Goal: Transaction & Acquisition: Purchase product/service

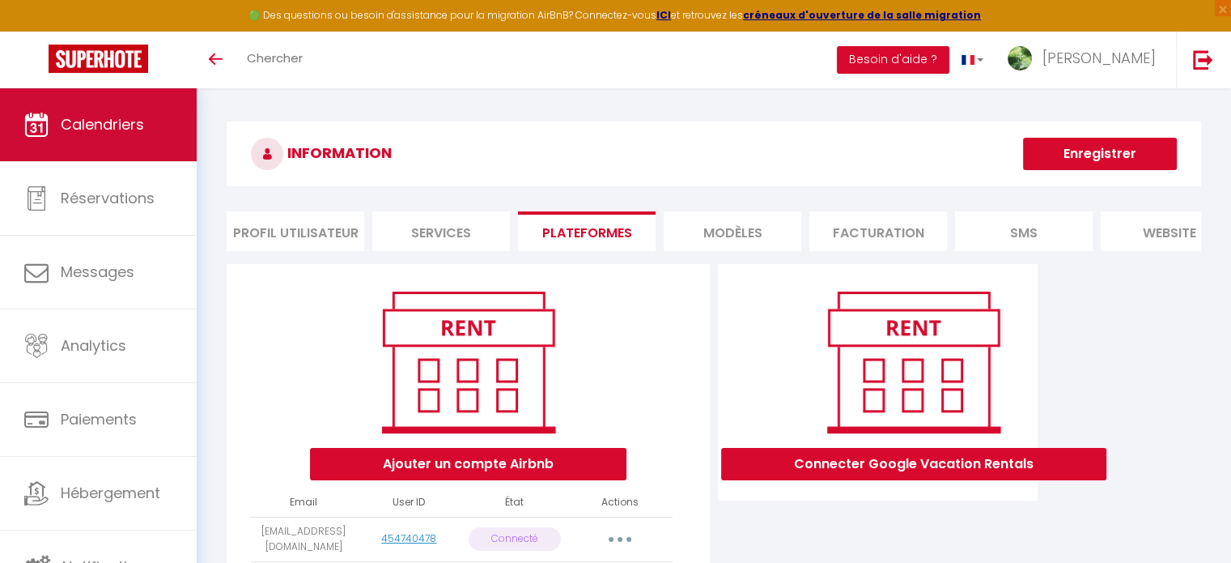
click at [125, 116] on span "Calendriers" at bounding box center [102, 124] width 83 height 20
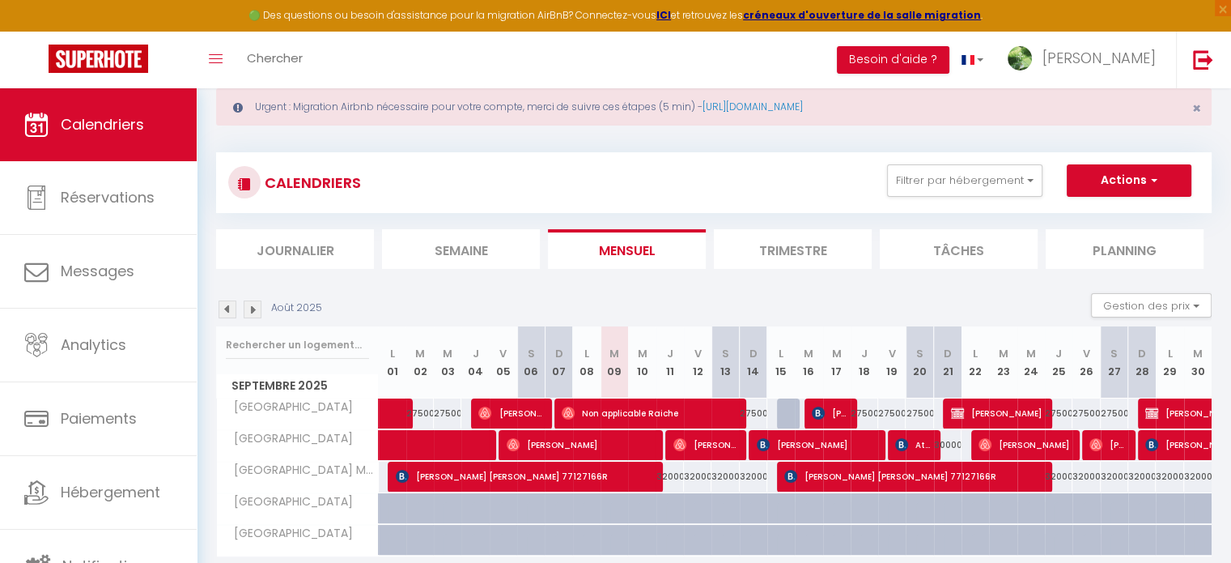
scroll to position [97, 0]
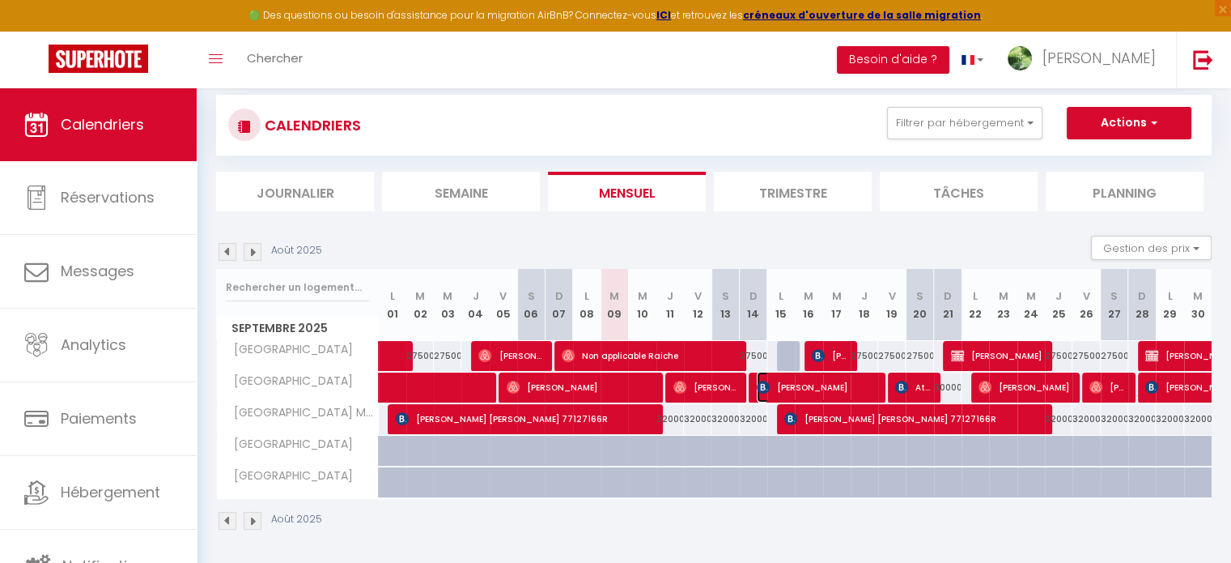
click at [812, 386] on span "[PERSON_NAME]" at bounding box center [816, 387] width 119 height 31
select select "KO"
select select "0"
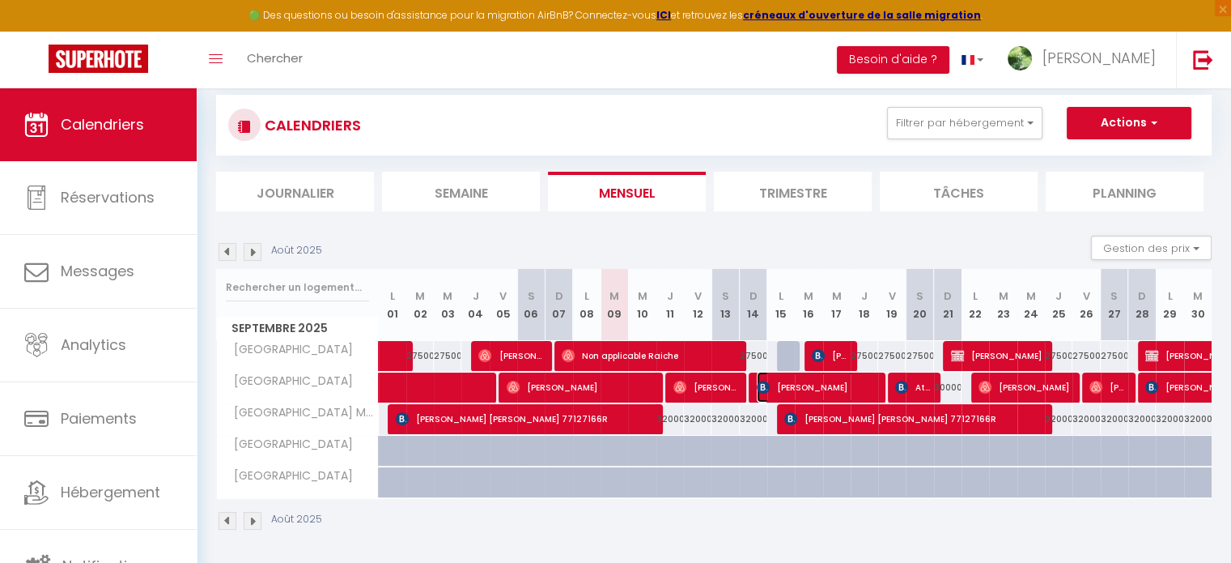
select select "1"
select select
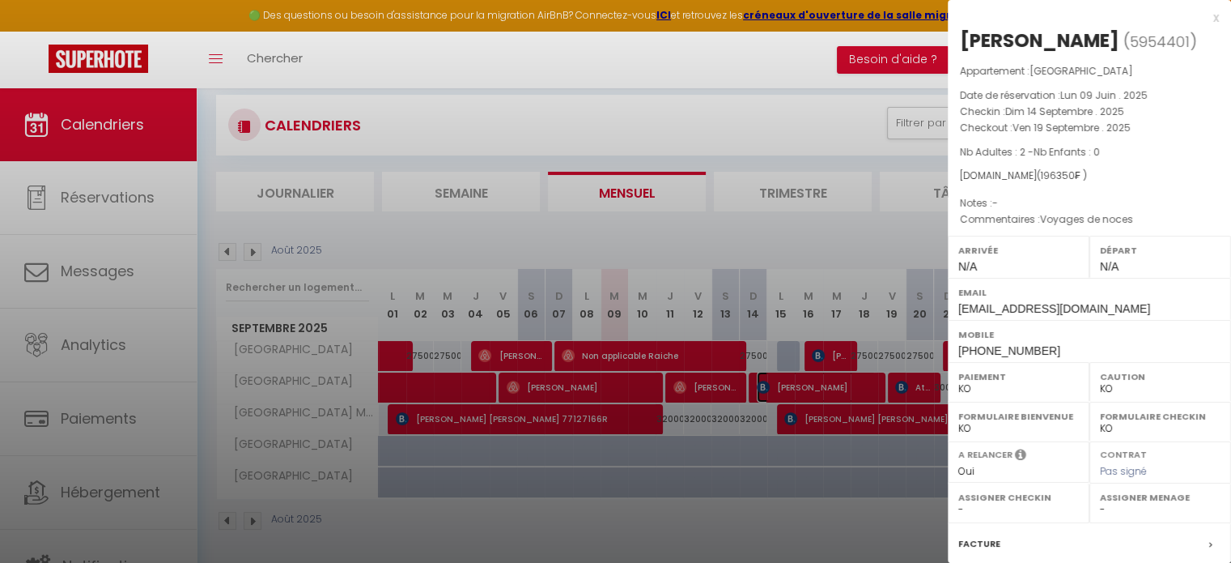
select select "11914"
select select "13796"
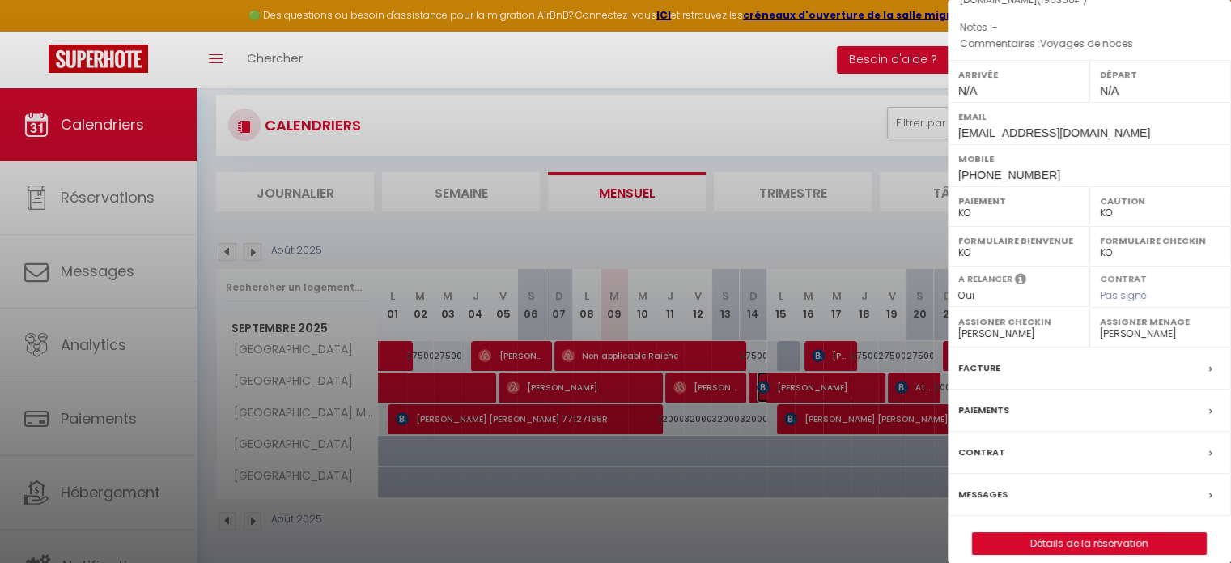
scroll to position [189, 0]
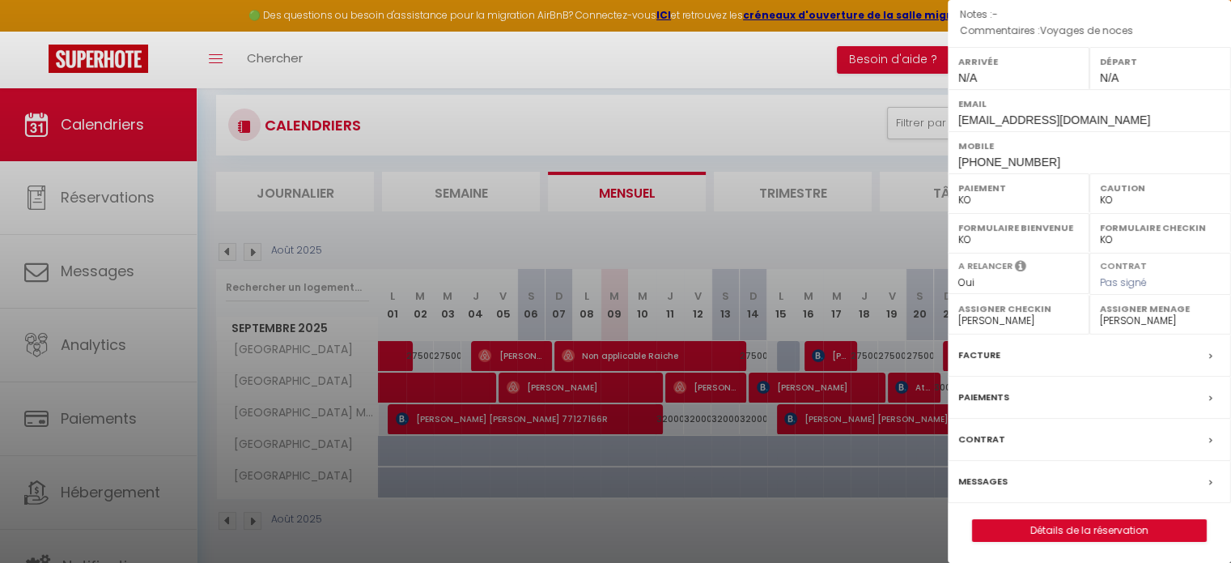
click at [1001, 391] on label "Paiements" at bounding box center [983, 397] width 51 height 17
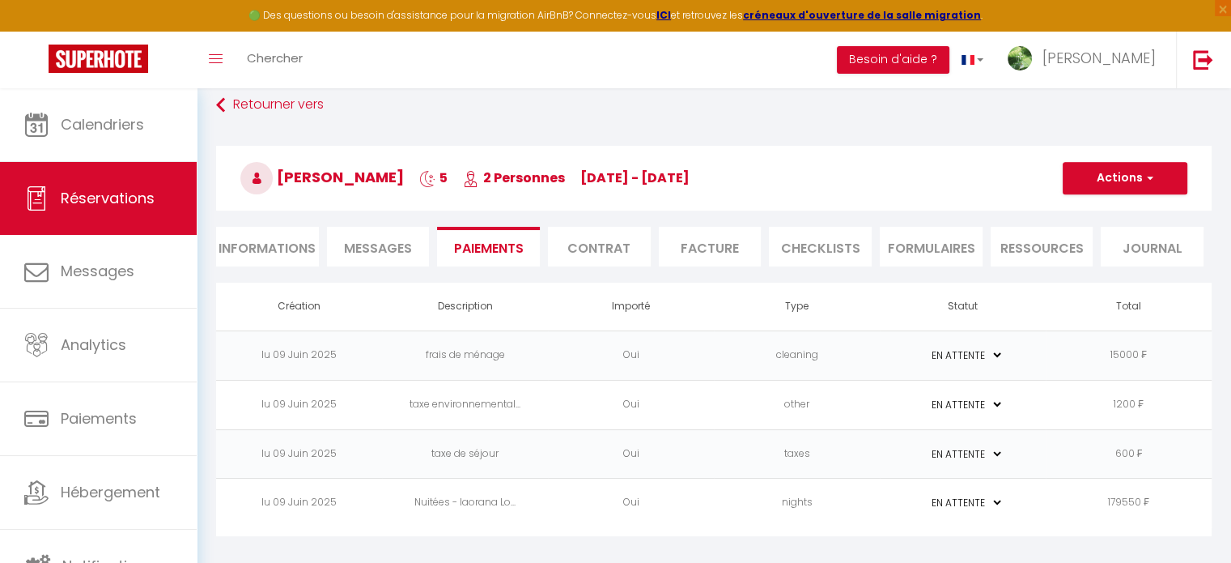
scroll to position [87, 0]
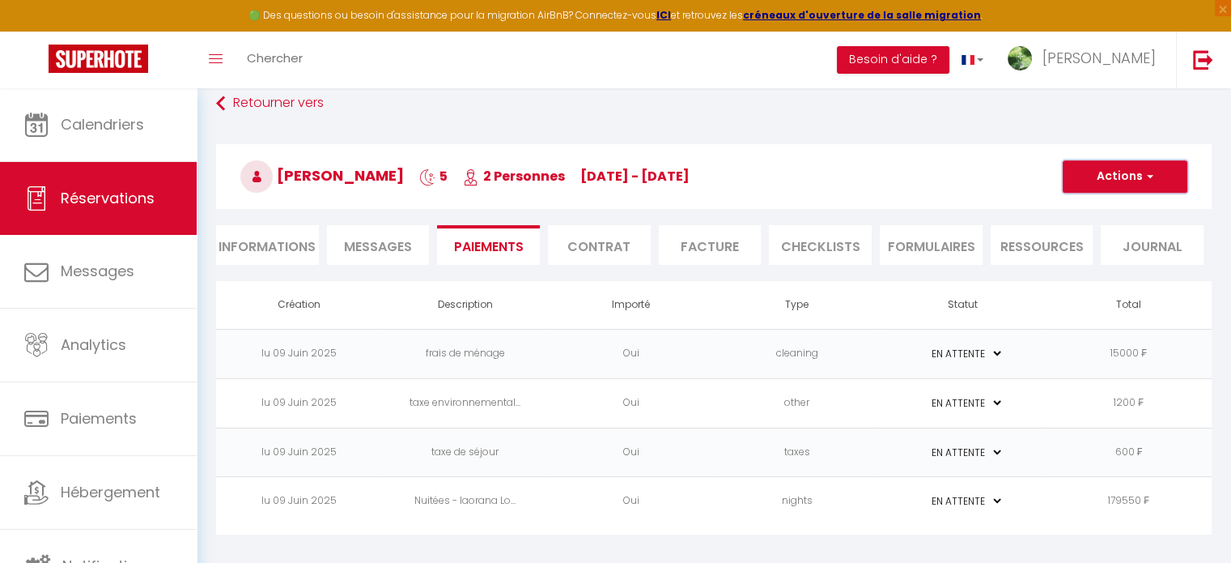
click at [1142, 170] on button "Actions" at bounding box center [1125, 176] width 125 height 32
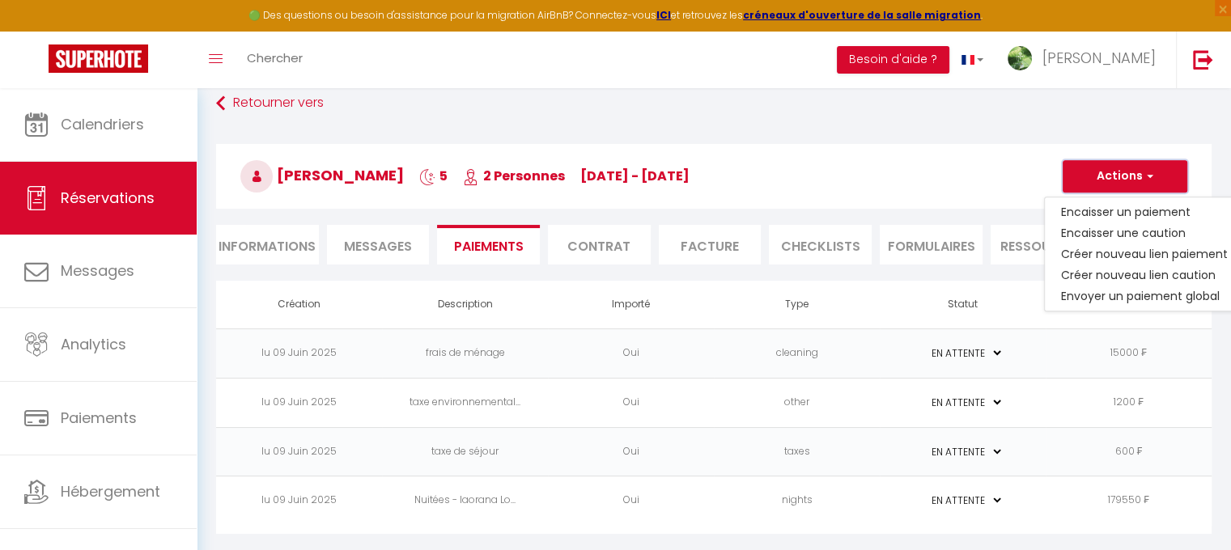
click at [1142, 170] on button "Actions" at bounding box center [1125, 176] width 125 height 32
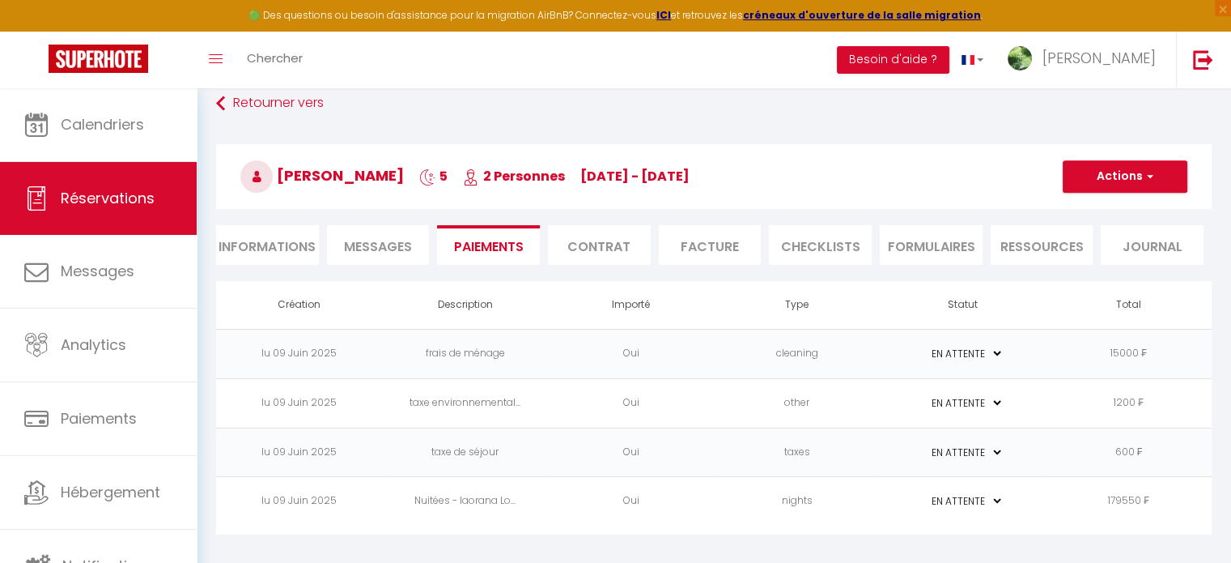
click at [257, 255] on li "Informations" at bounding box center [267, 245] width 103 height 40
select select
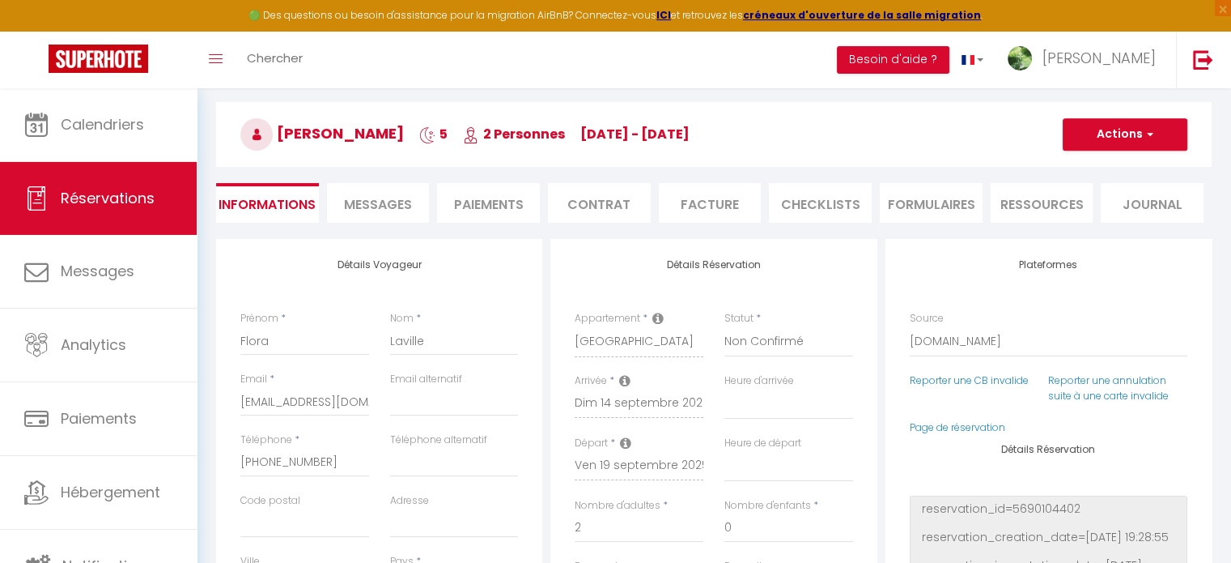
scroll to position [168, 0]
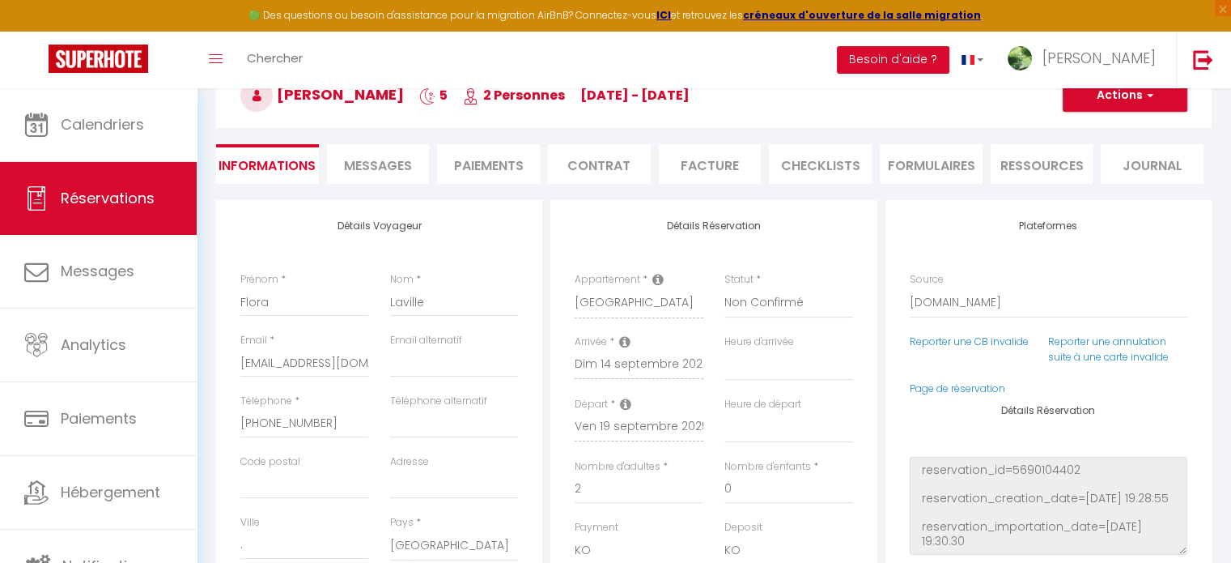
click at [404, 163] on span "Messages" at bounding box center [378, 165] width 68 height 19
select select
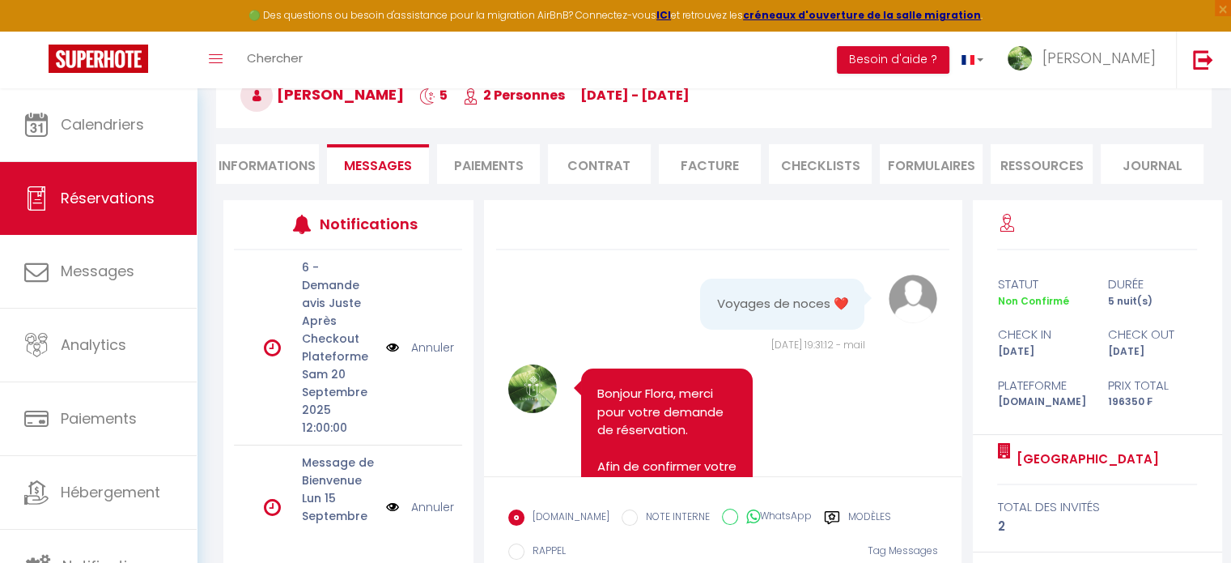
click at [293, 172] on li "Informations" at bounding box center [267, 164] width 103 height 40
select select
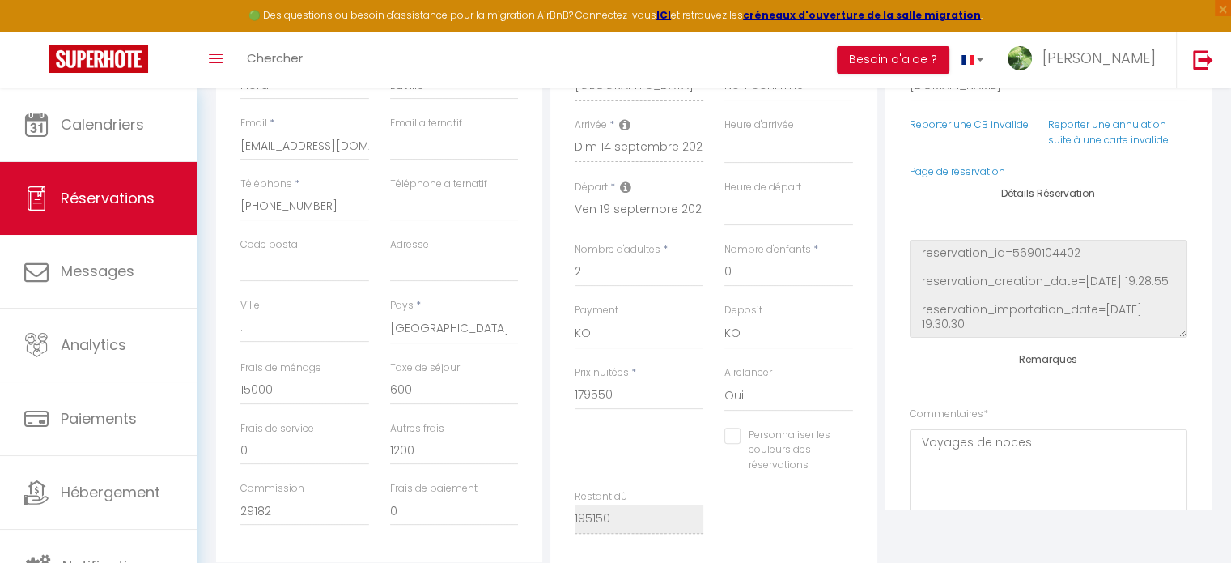
scroll to position [724, 0]
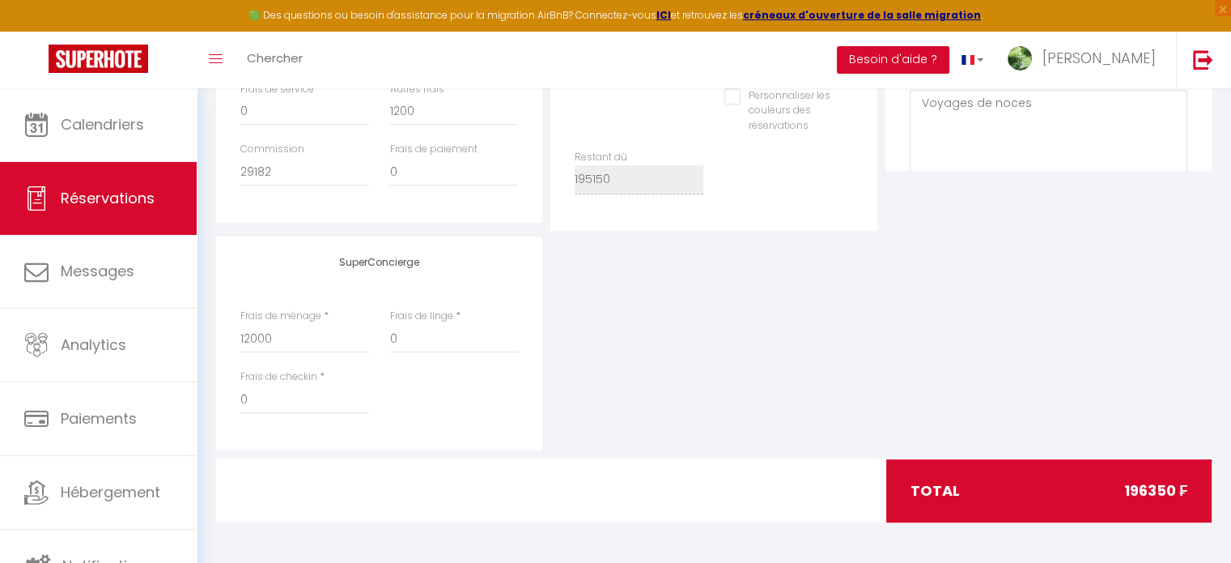
select select
checkbox input "false"
select select
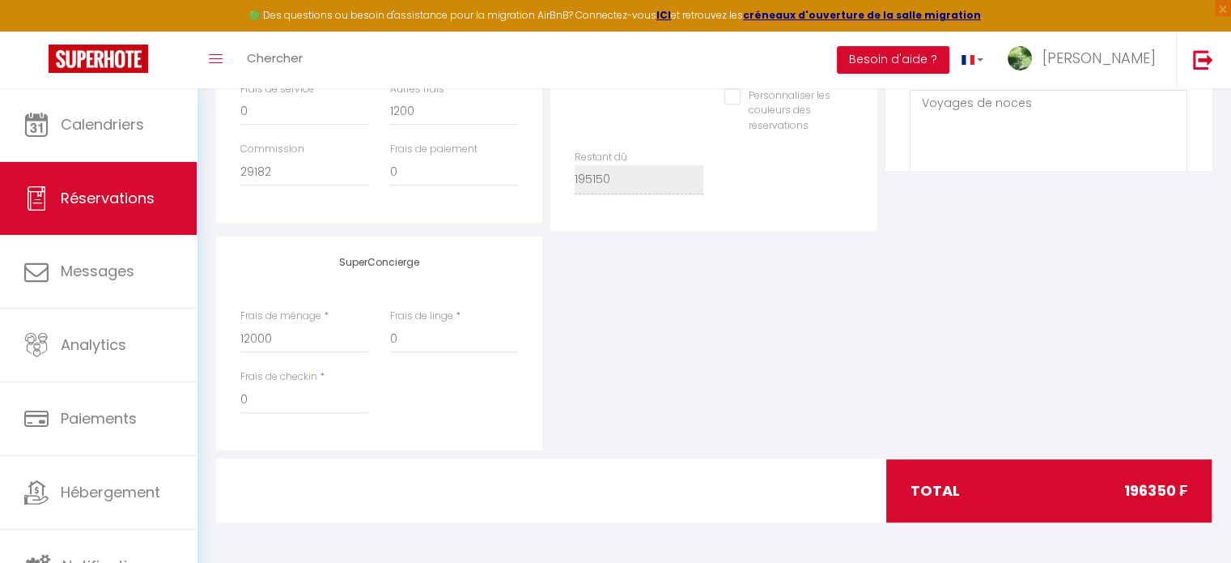
checkbox input "false"
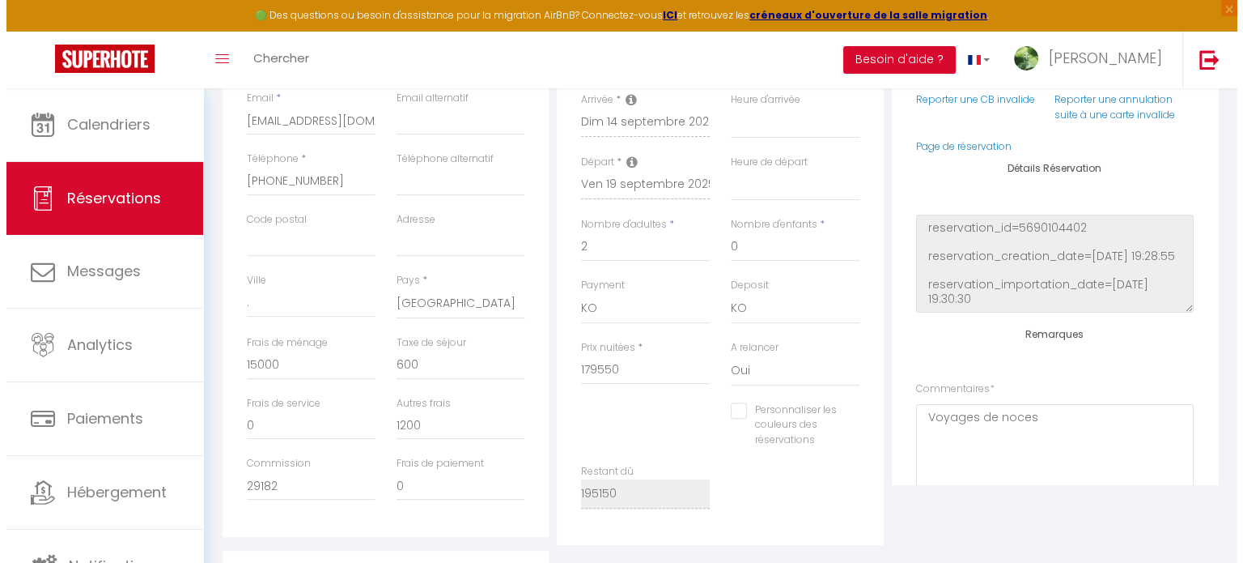
scroll to position [77, 0]
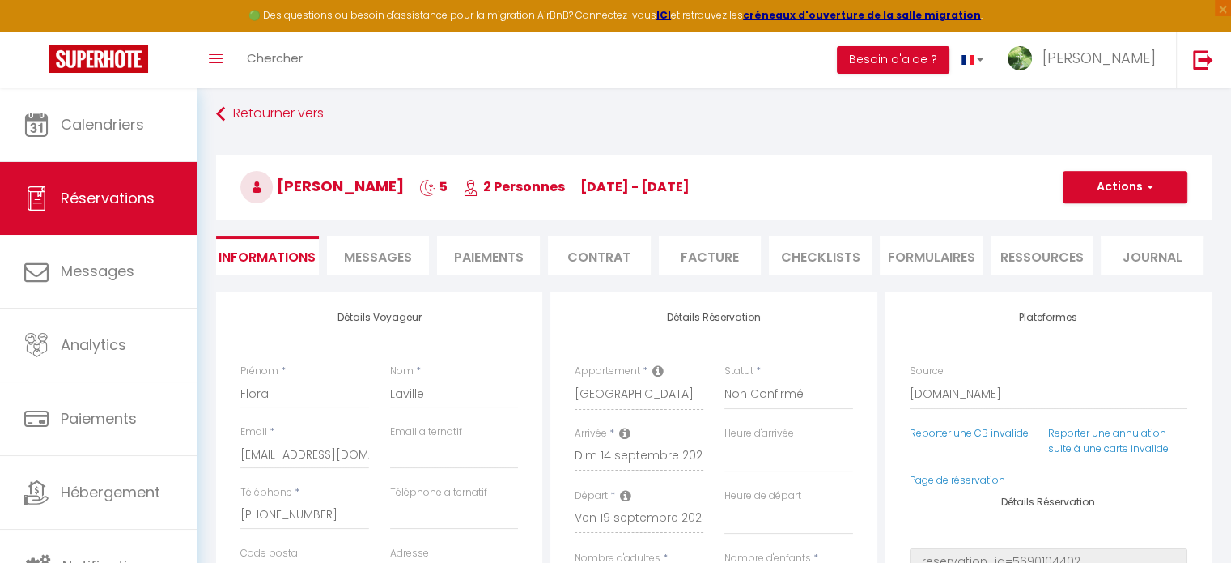
click at [475, 247] on li "Paiements" at bounding box center [488, 256] width 103 height 40
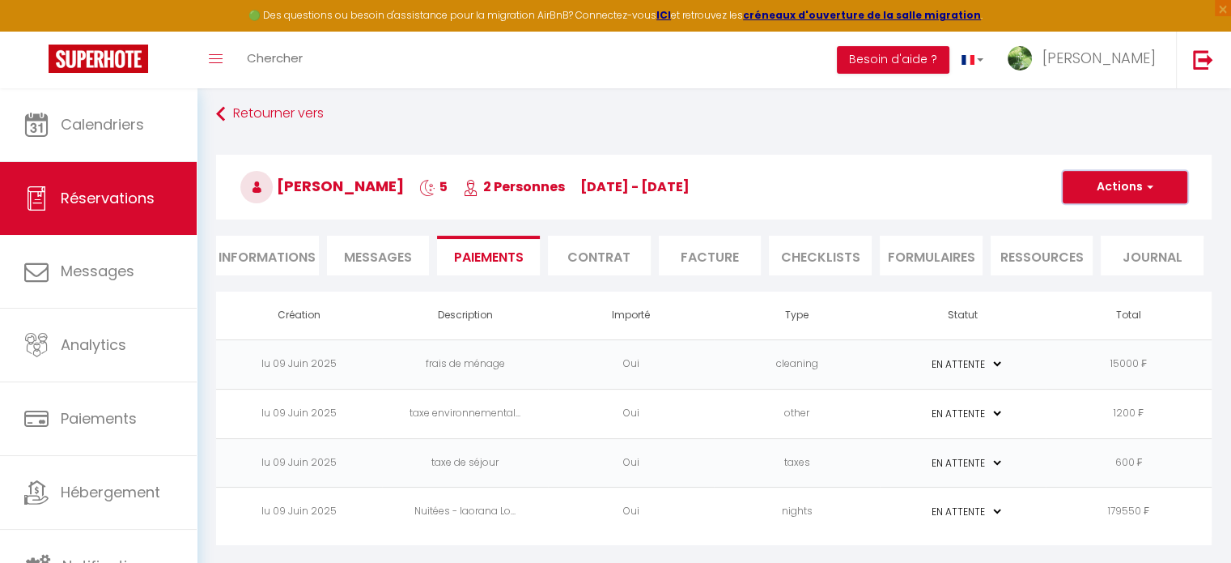
click at [1157, 195] on button "Actions" at bounding box center [1125, 187] width 125 height 32
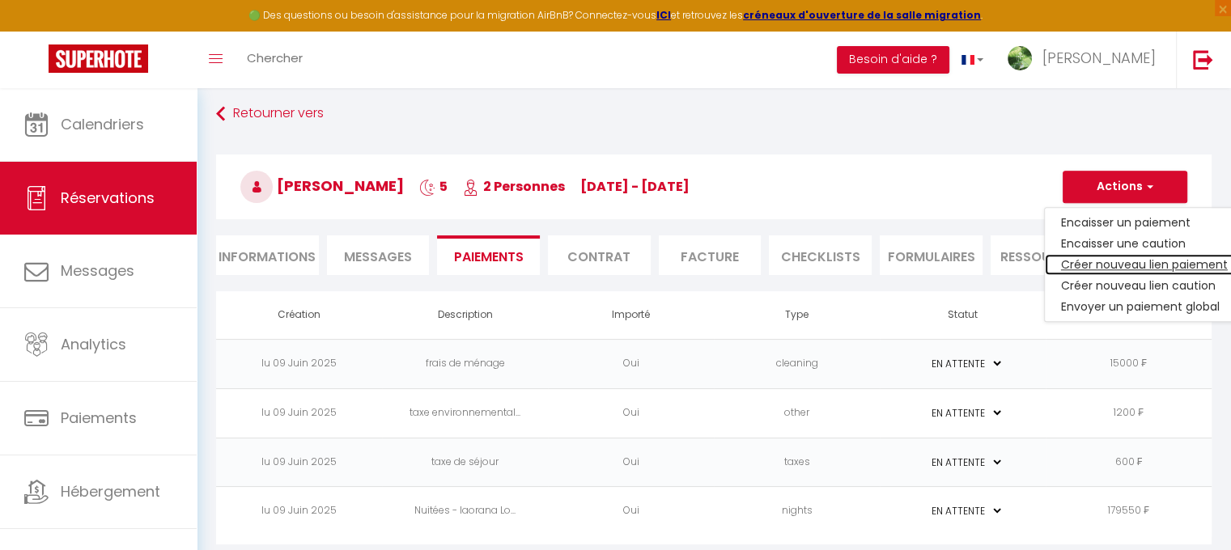
click at [1114, 256] on link "Créer nouveau lien paiement" at bounding box center [1144, 264] width 199 height 21
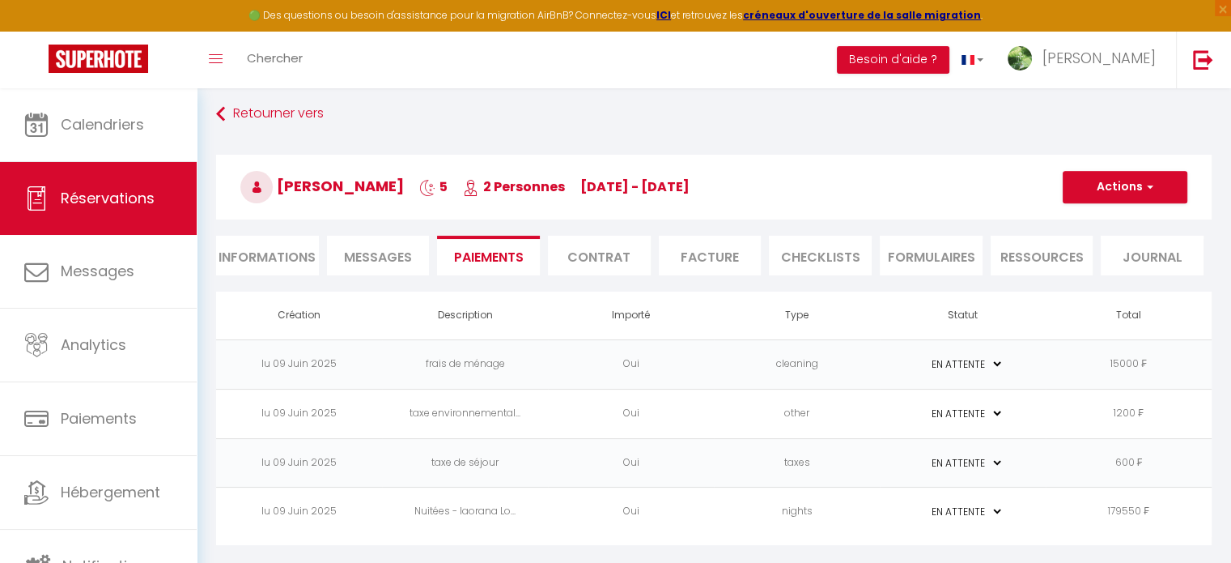
select select "nights"
type input "[EMAIL_ADDRESS][DOMAIN_NAME]"
select select "12886"
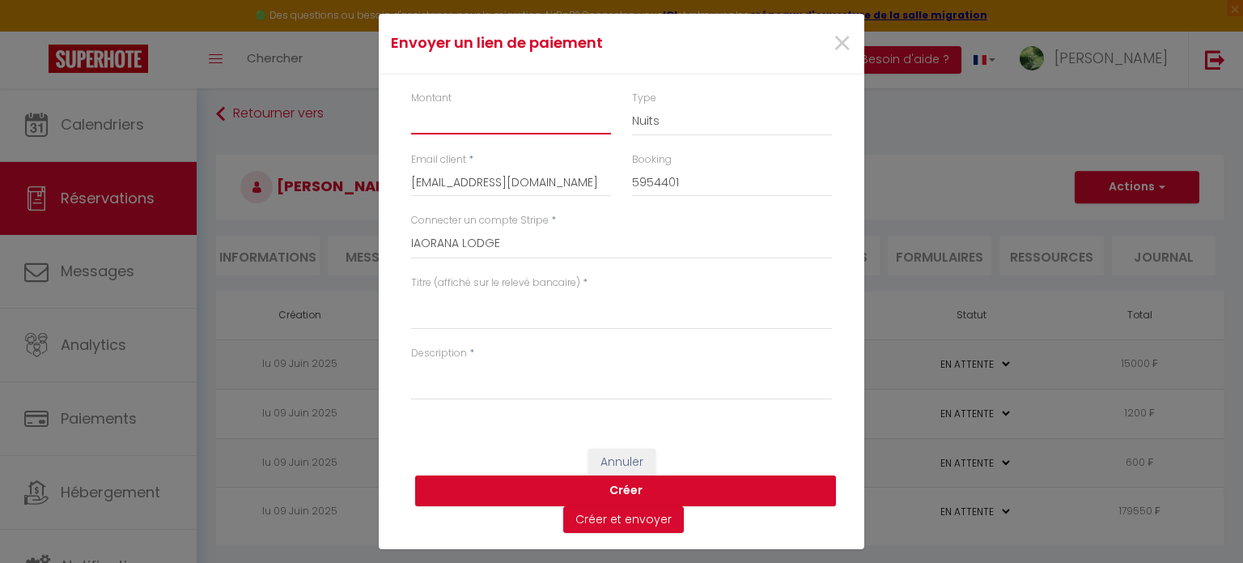
click at [525, 112] on input "Montant" at bounding box center [511, 119] width 200 height 29
type input "196350"
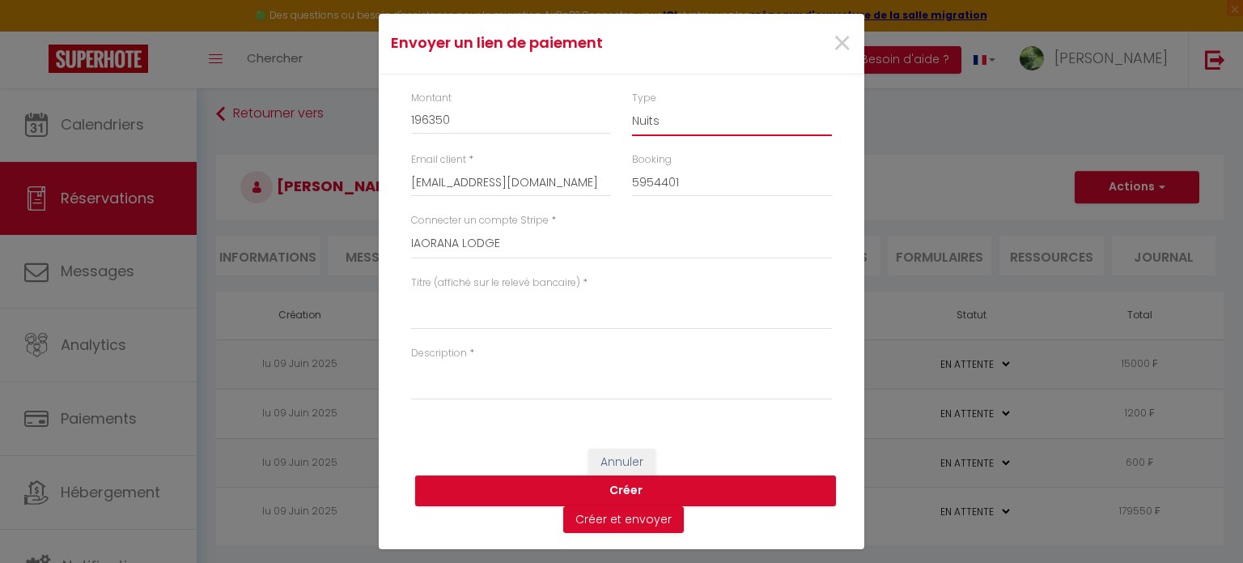
click at [698, 126] on select "Nuits Frais de ménage Taxe de séjour [GEOGRAPHIC_DATA]" at bounding box center [732, 120] width 200 height 31
select select "other"
click at [632, 105] on select "Nuits Frais de ménage Taxe de séjour [GEOGRAPHIC_DATA]" at bounding box center [732, 120] width 200 height 31
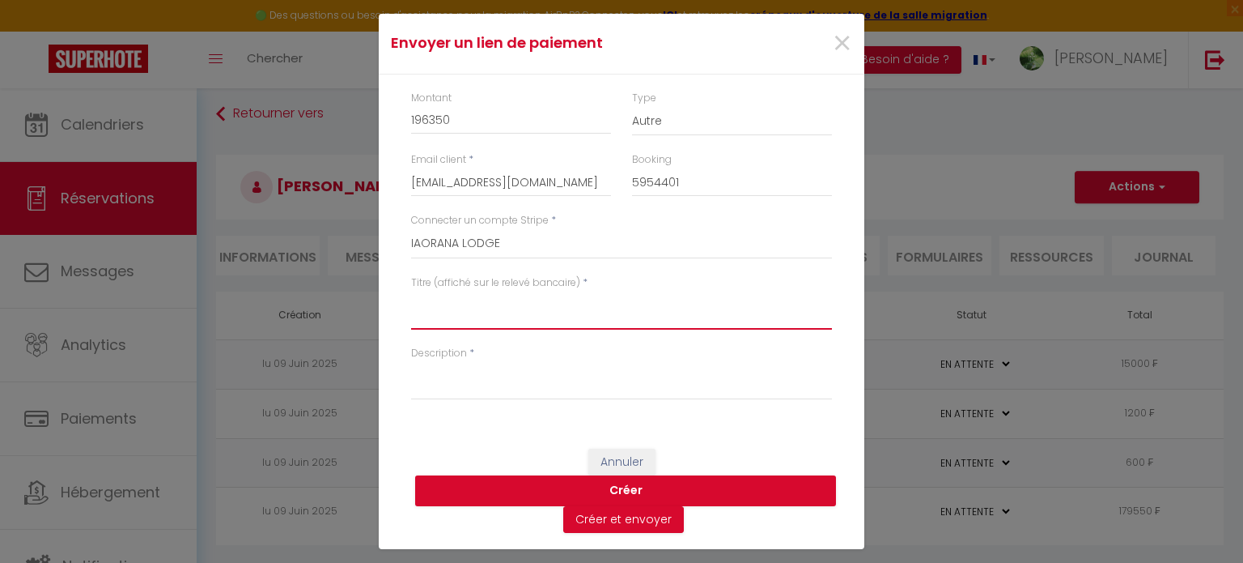
click at [452, 317] on textarea "Titre (affiché sur le relevé bancaire)" at bounding box center [621, 310] width 421 height 39
type textarea "v"
type textarea "f"
click at [512, 295] on textarea "[PERSON_NAME] - [GEOGRAPHIC_DATA]" at bounding box center [621, 310] width 421 height 39
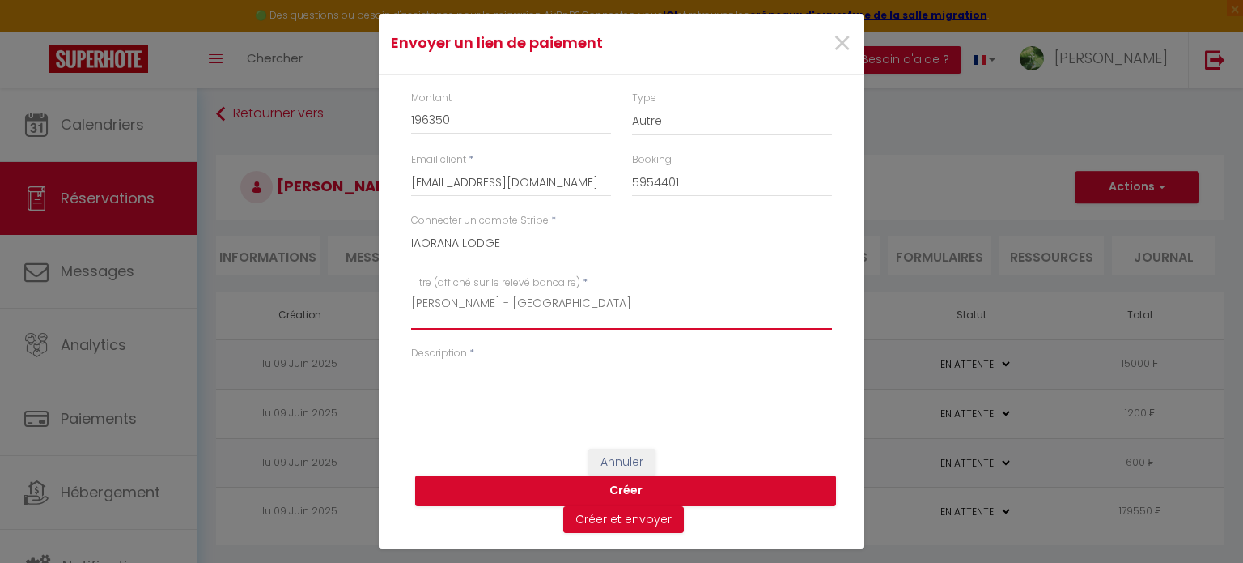
click at [512, 295] on textarea "[PERSON_NAME] - [GEOGRAPHIC_DATA]" at bounding box center [621, 310] width 421 height 39
type textarea "[PERSON_NAME] - [GEOGRAPHIC_DATA]"
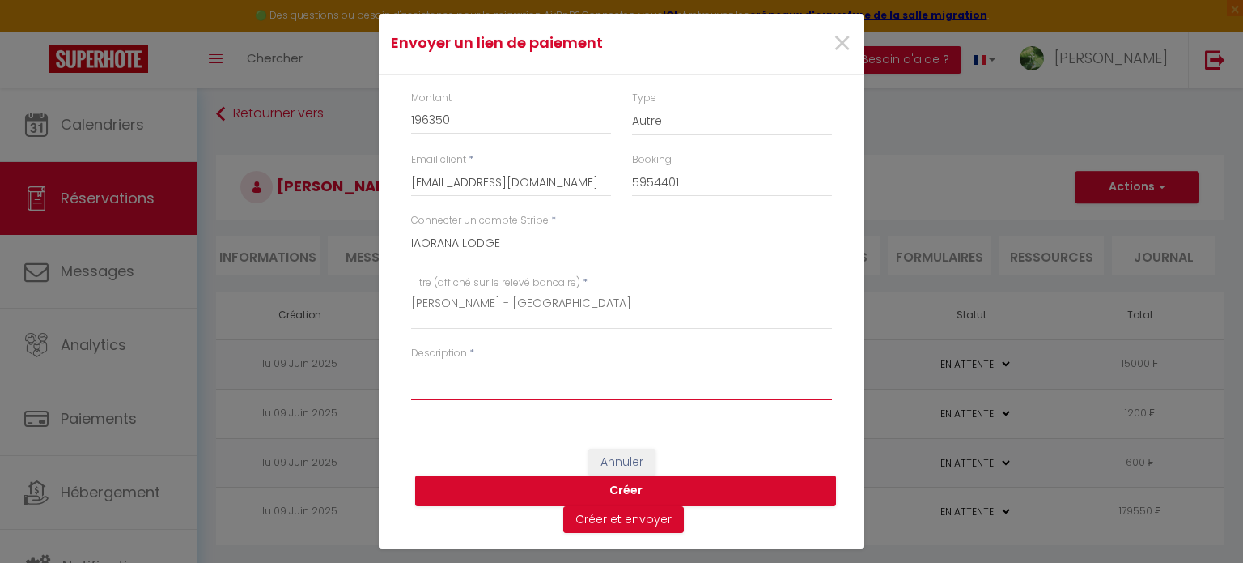
click at [513, 383] on textarea "Description" at bounding box center [621, 380] width 421 height 39
paste textarea "[PERSON_NAME] - [GEOGRAPHIC_DATA]"
type textarea "[PERSON_NAME] - [GEOGRAPHIC_DATA]"
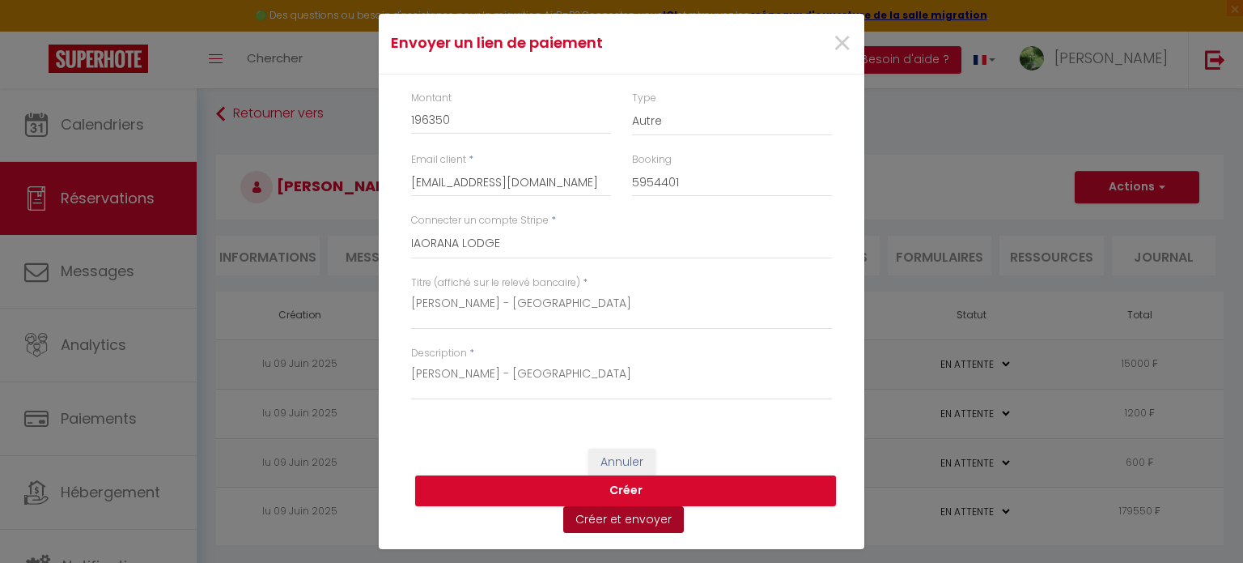
click at [628, 516] on button "Créer et envoyer" at bounding box center [623, 520] width 121 height 28
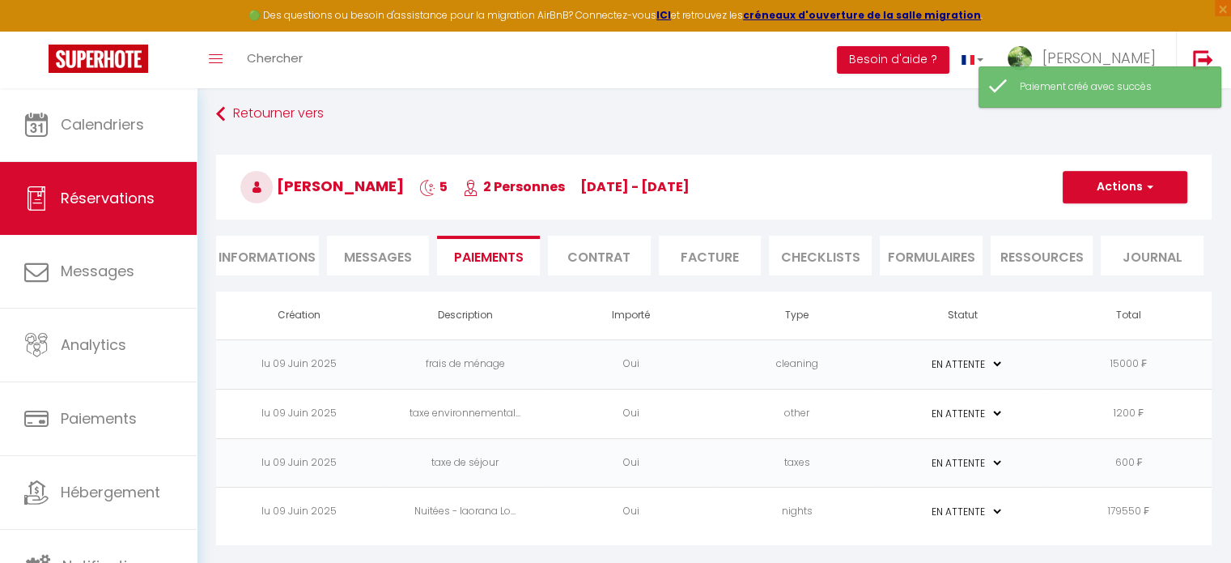
select select "fr"
type input "[EMAIL_ADDRESS][DOMAIN_NAME]"
type input "Demande de paiement - Booking [GEOGRAPHIC_DATA] - [PERSON_NAME]"
type textarea "Bonjour, Nous vous invitons à cliquer sur le lien ci-dessous pour effectuer le …"
select select "0"
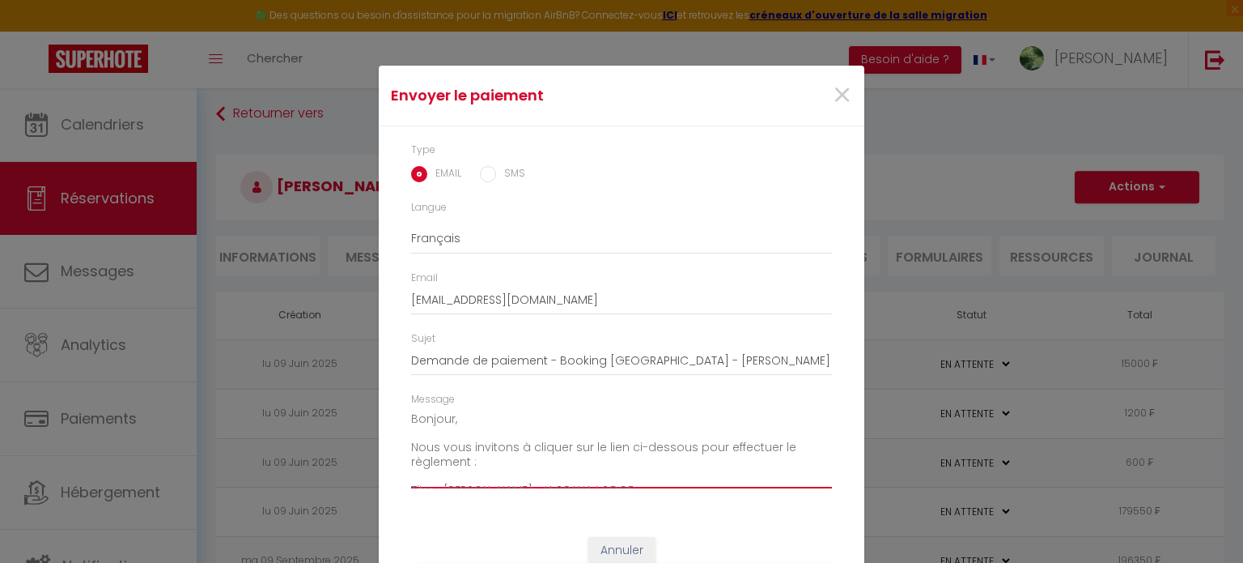
click at [476, 425] on textarea "Bonjour, Nous vous invitons à cliquer sur le lien ci-dessous pour effectuer le …" at bounding box center [621, 447] width 421 height 82
click at [486, 461] on textarea "Bonjour Flora, Nous vous invitons à cliquer sur le lien ci-dessous pour effectu…" at bounding box center [621, 447] width 421 height 82
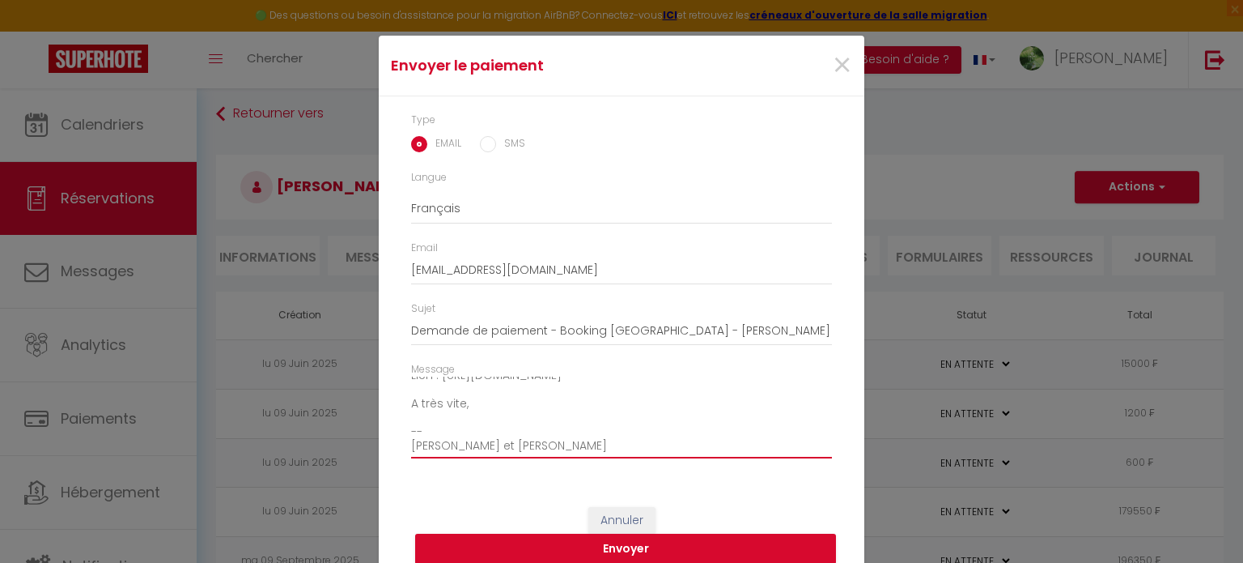
scroll to position [47, 0]
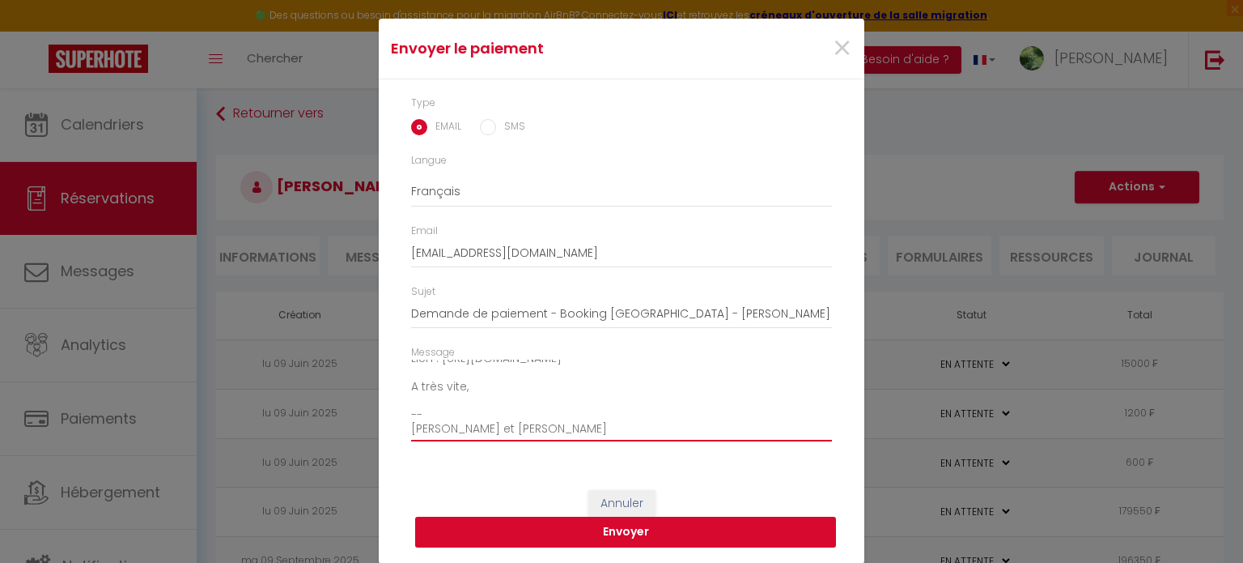
type textarea "Bonjour Flora, Nous vous invitons à cliquer sur le lien ci-dessous pour effectu…"
click at [623, 531] on button "Envoyer" at bounding box center [625, 531] width 421 height 31
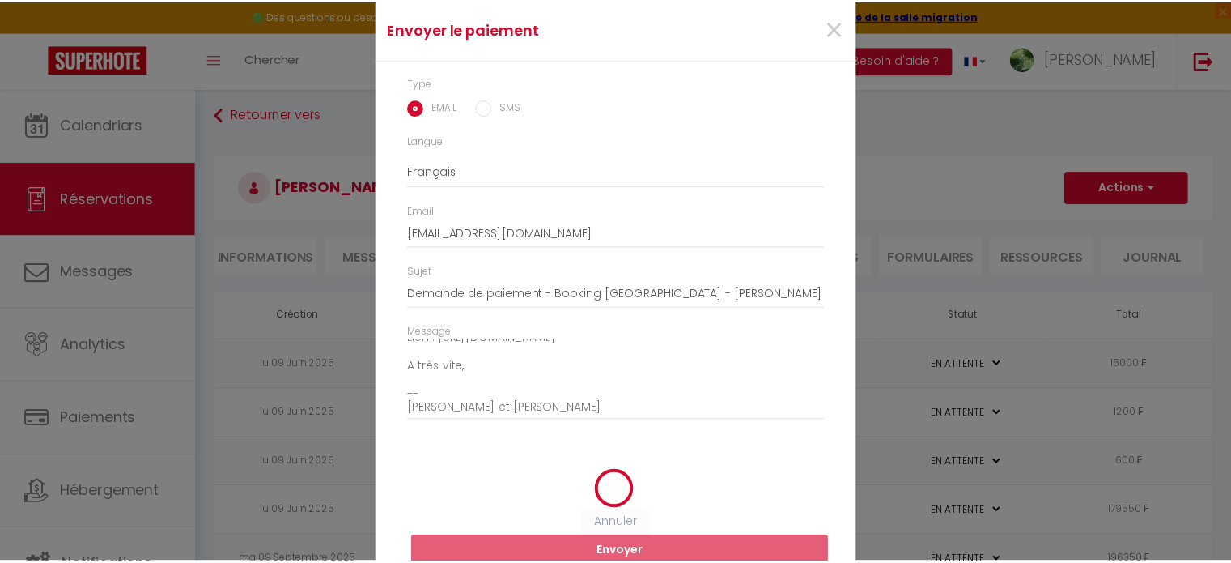
scroll to position [27, 0]
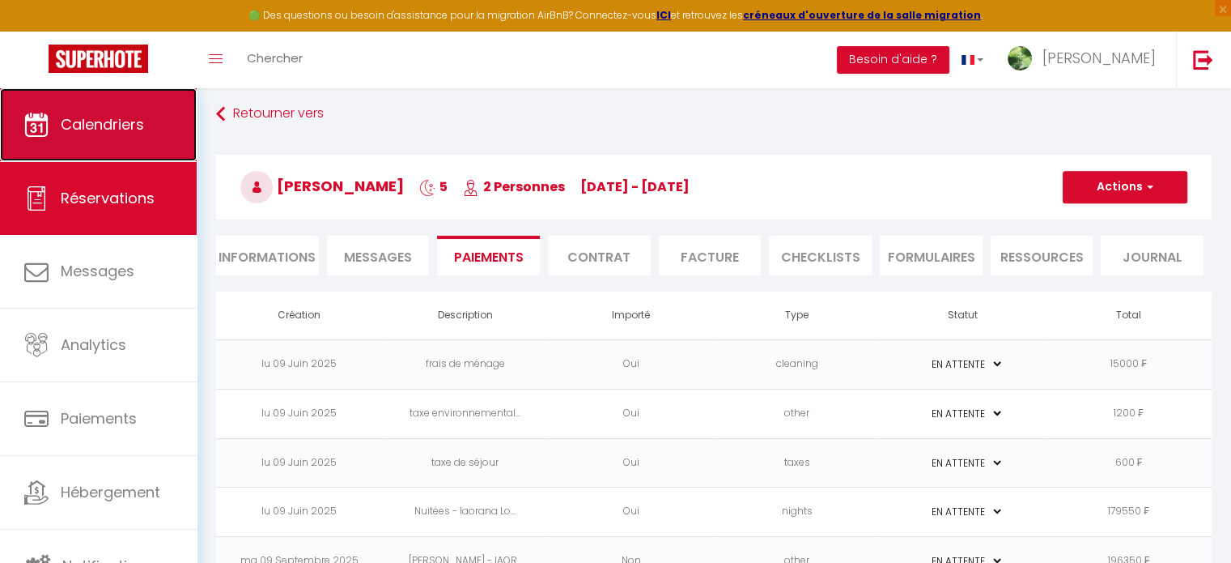
click at [100, 130] on span "Calendriers" at bounding box center [102, 124] width 83 height 20
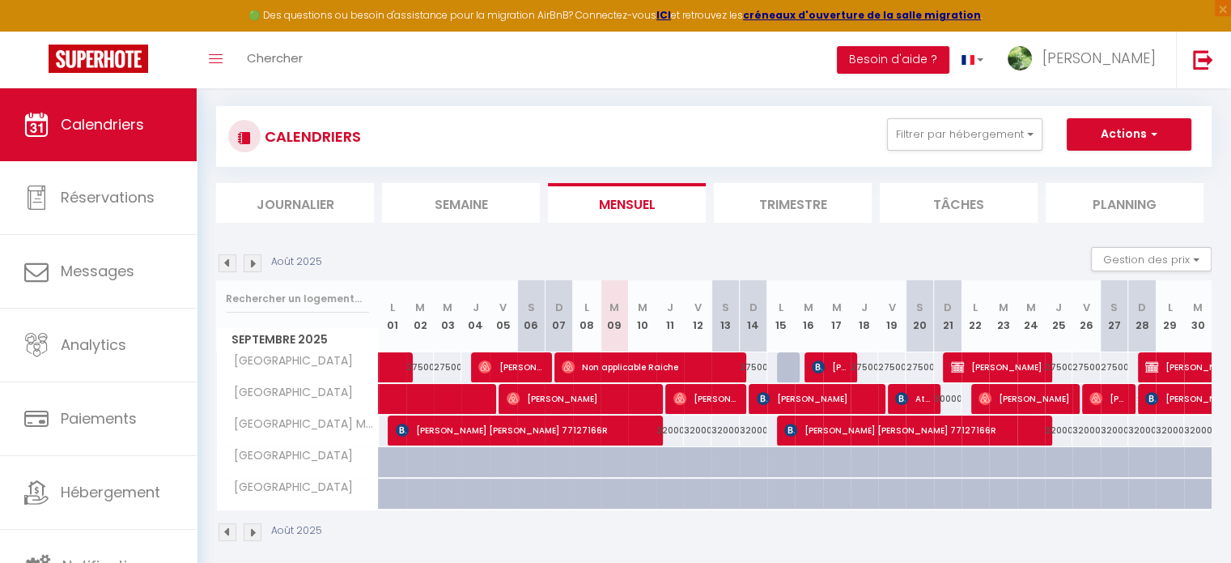
scroll to position [97, 0]
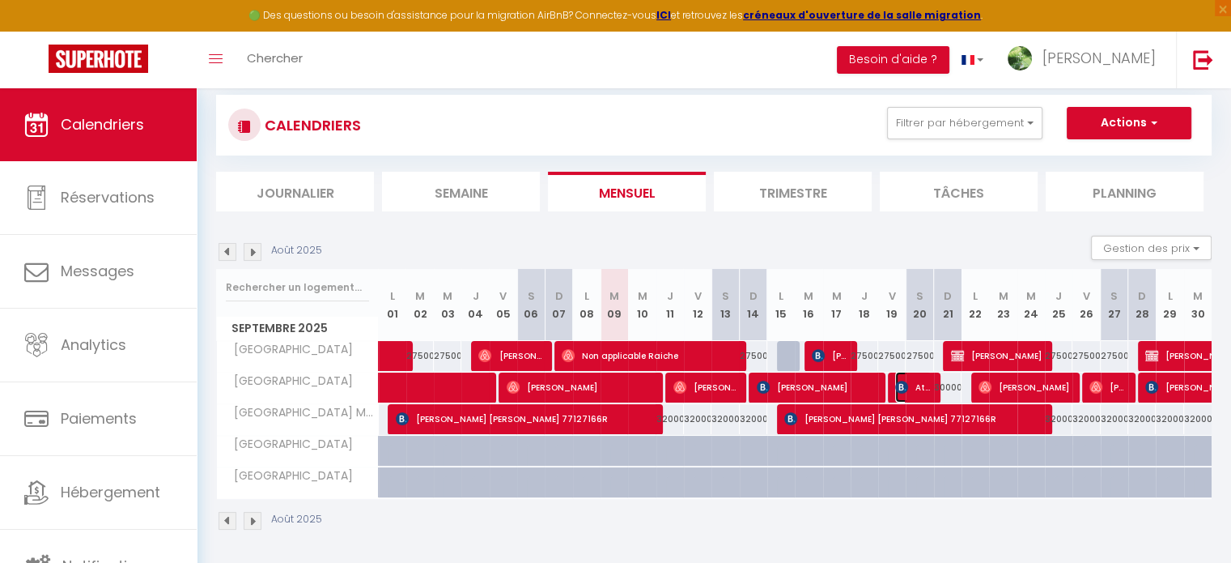
click at [920, 385] on span "Atger Rauana" at bounding box center [913, 387] width 36 height 31
select select "KO"
select select "0"
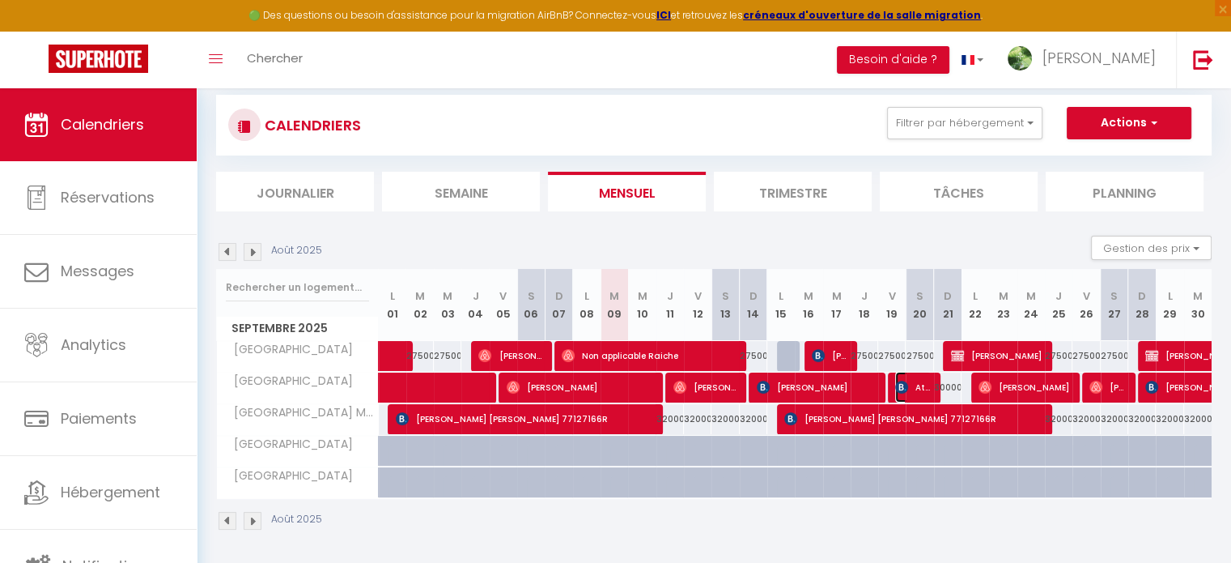
select select "1"
select select
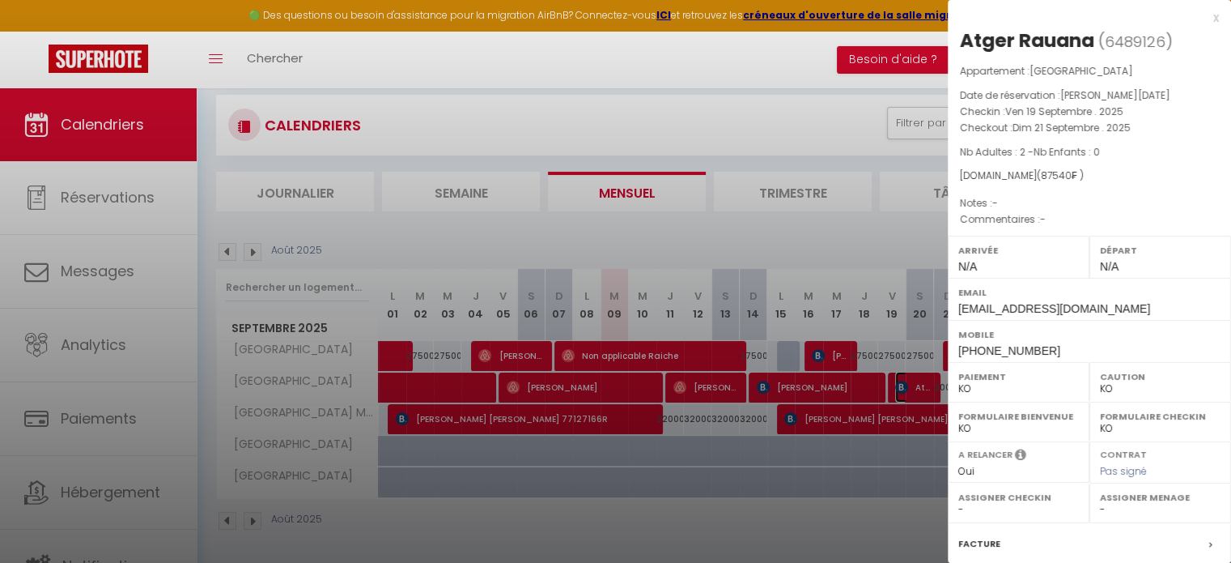
select select "11914"
select select "13796"
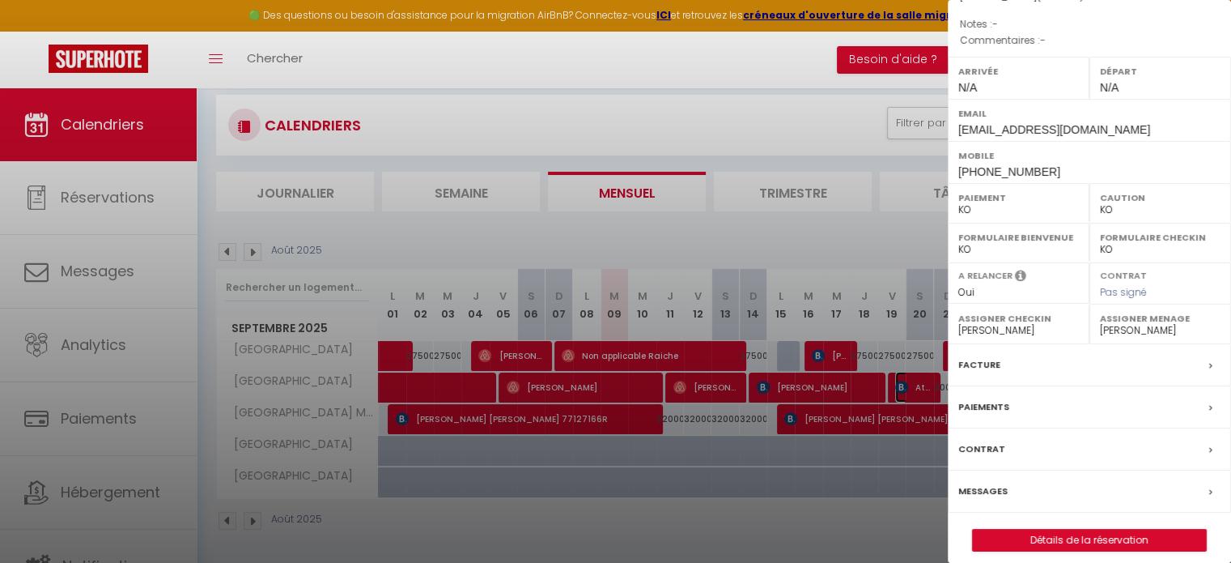
scroll to position [189, 0]
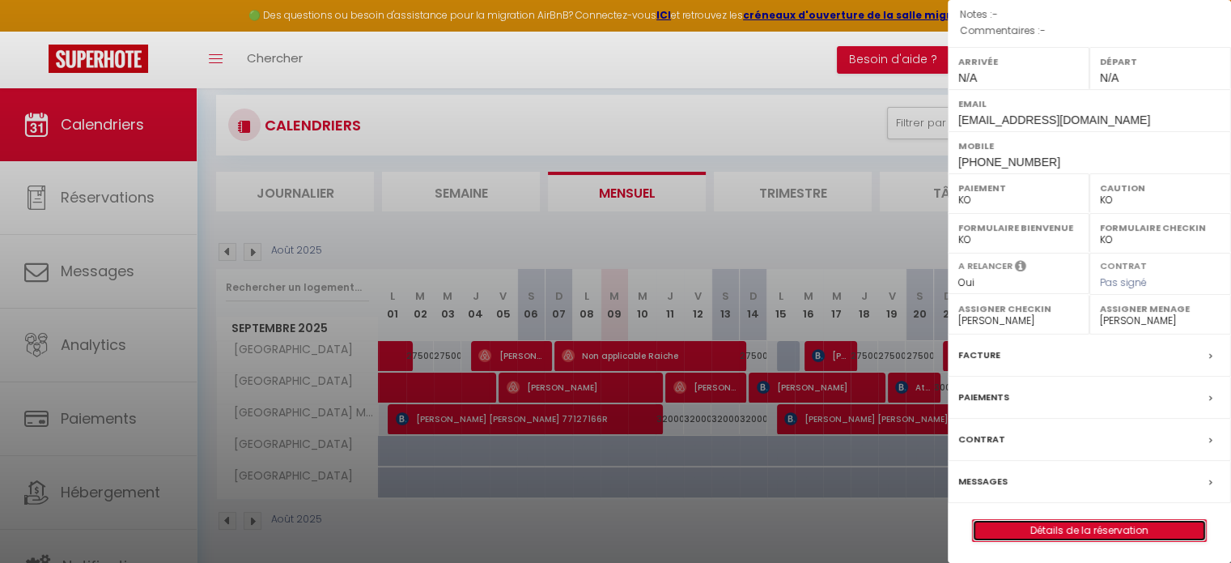
click at [1035, 525] on link "Détails de la réservation" at bounding box center [1089, 530] width 233 height 21
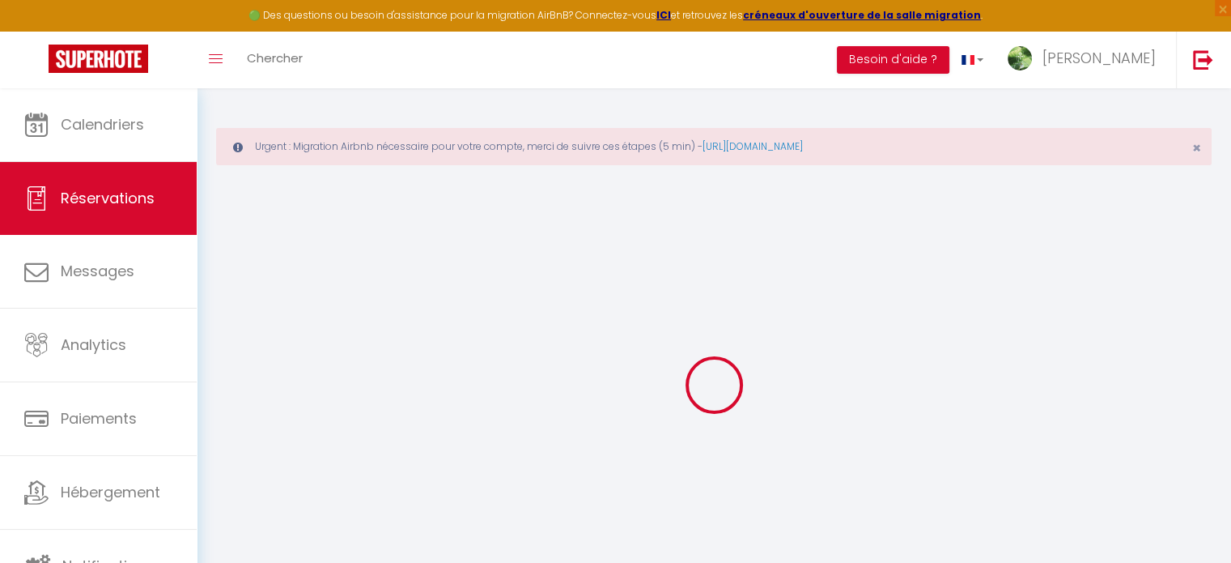
select select
checkbox input "false"
select select
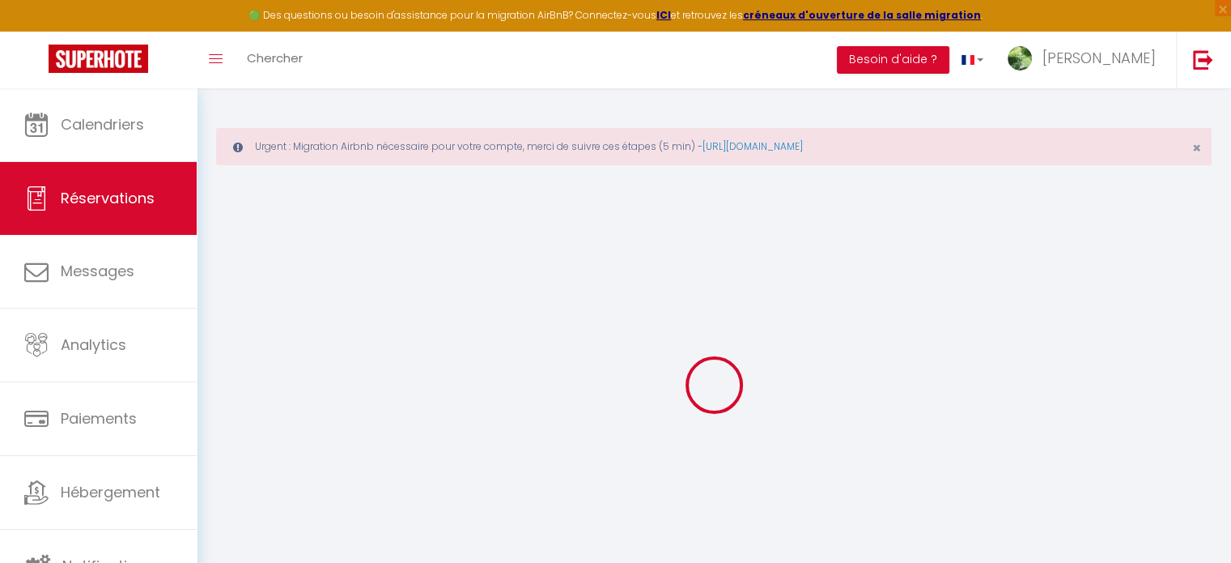
checkbox input "false"
select select
checkbox input "false"
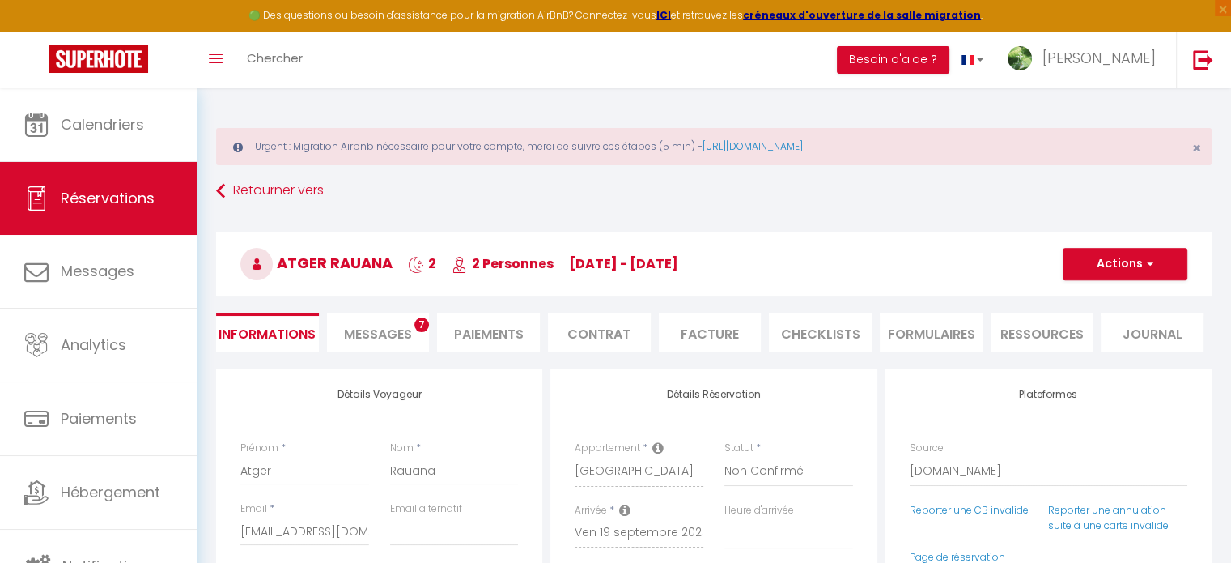
type input "15000"
type input "240"
select select
checkbox input "false"
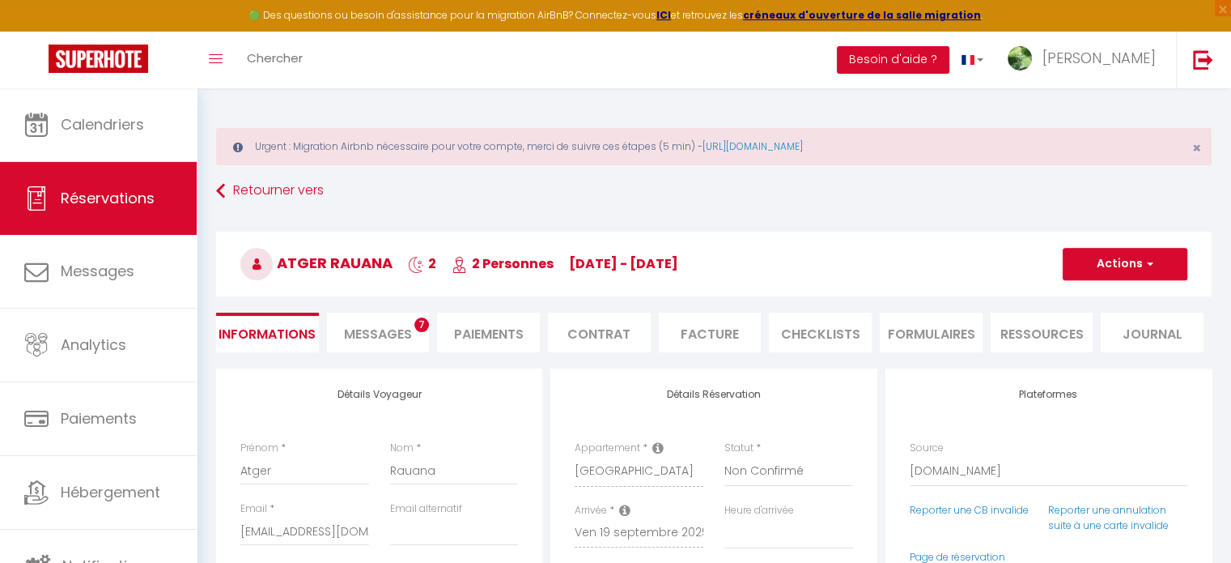
select select
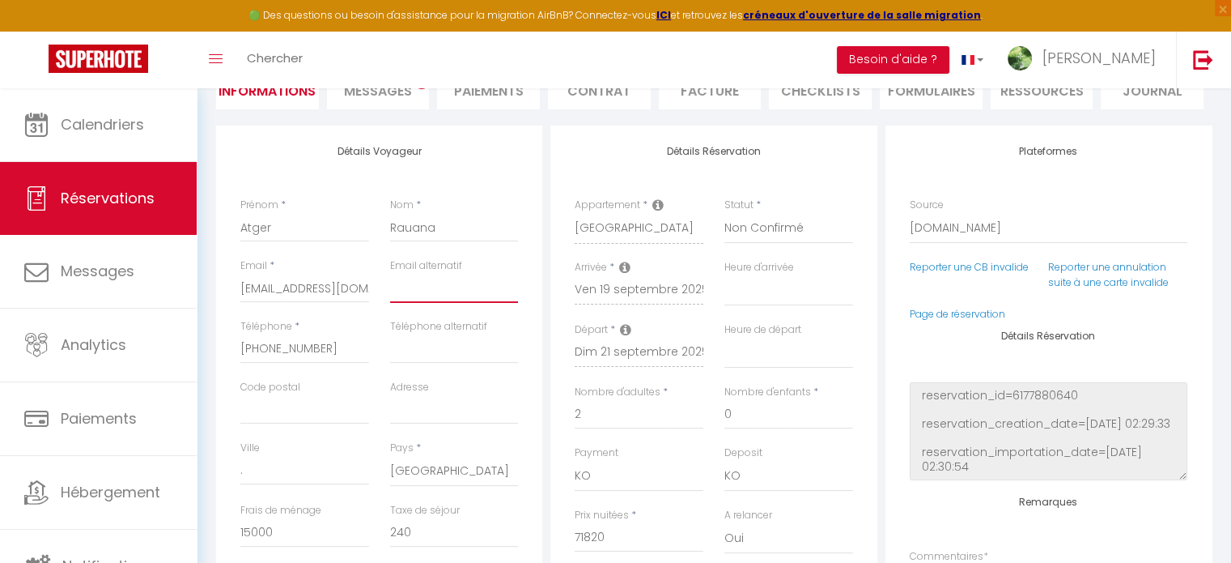
click at [423, 289] on input "email" at bounding box center [454, 288] width 129 height 29
paste input "[EMAIL_ADDRESS][DOMAIN_NAME]"
type input "[EMAIL_ADDRESS][DOMAIN_NAME]"
select select
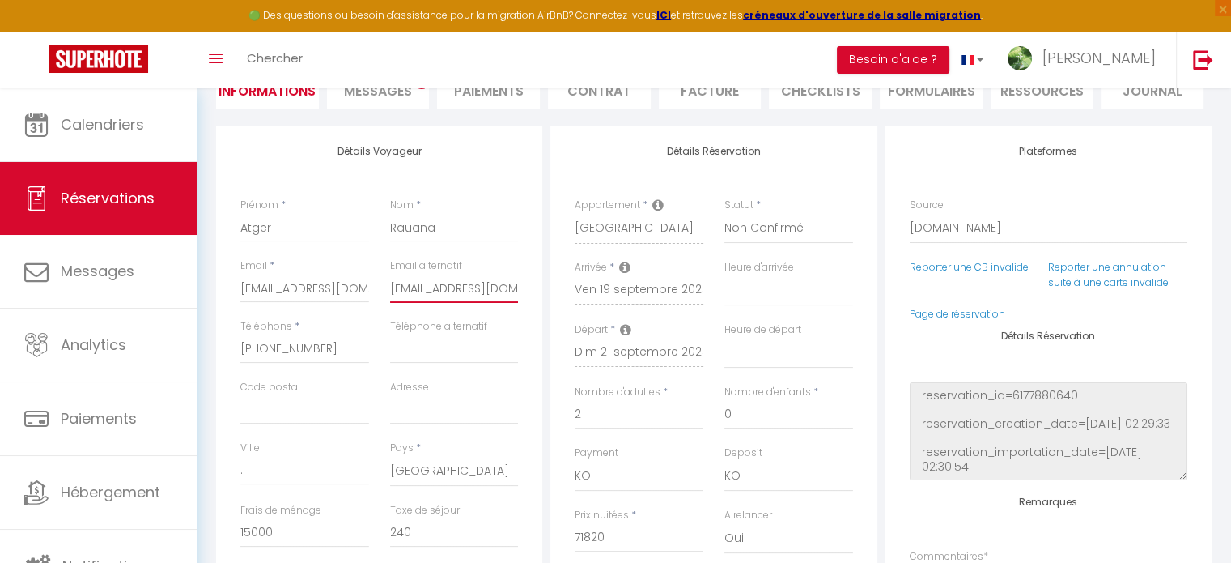
checkbox input "false"
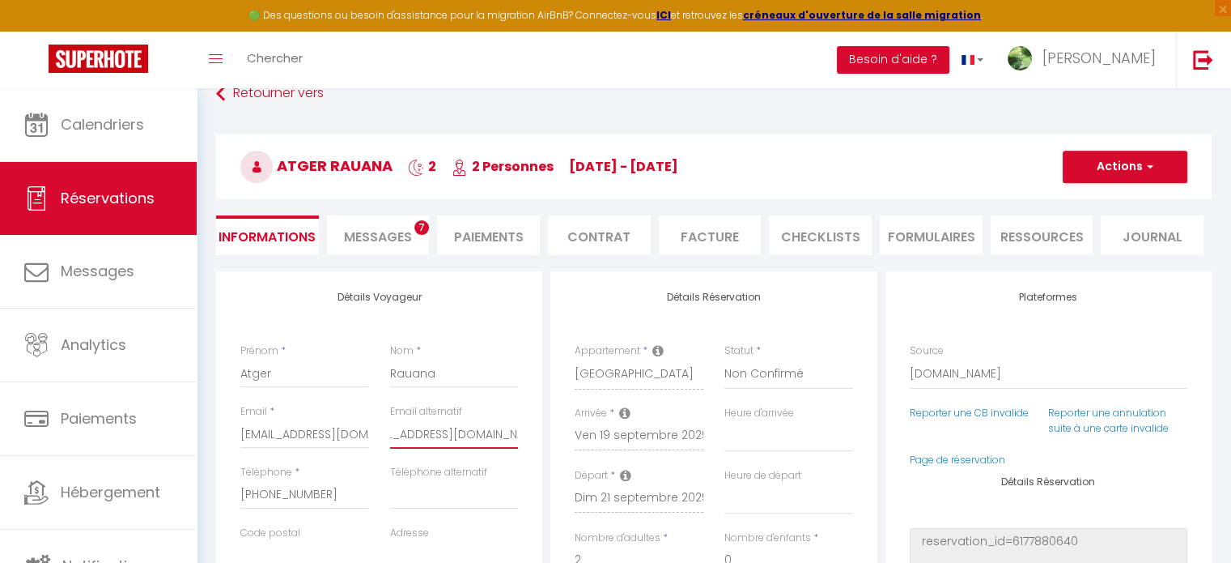
scroll to position [0, 0]
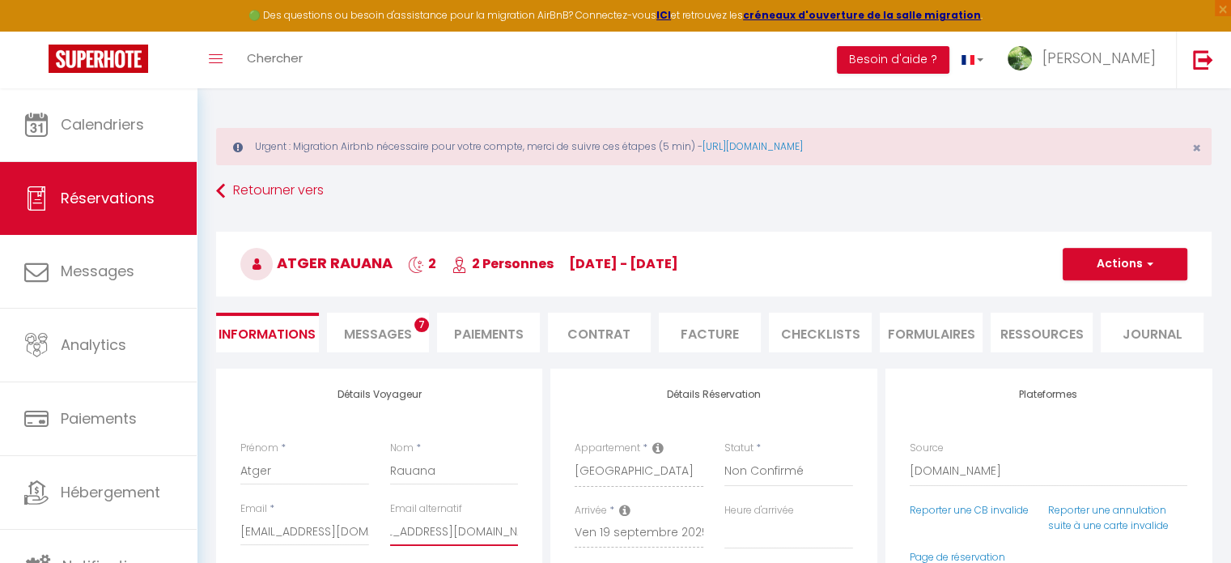
type input "[EMAIL_ADDRESS][DOMAIN_NAME]"
click at [1154, 262] on button "Actions" at bounding box center [1125, 264] width 125 height 32
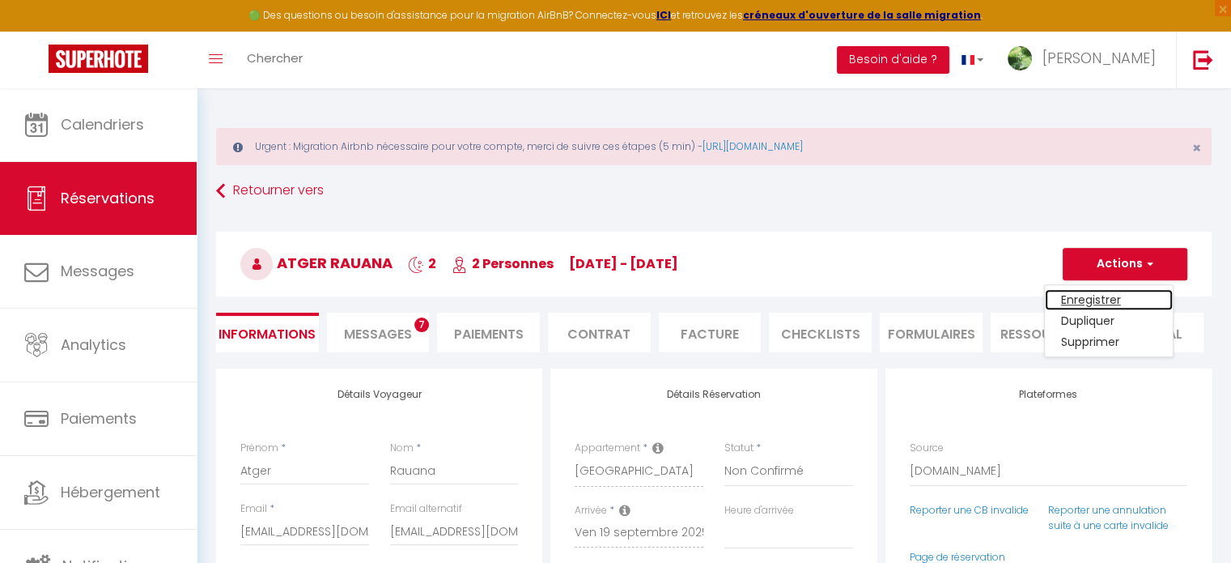
click at [1097, 297] on link "Enregistrer" at bounding box center [1109, 299] width 128 height 21
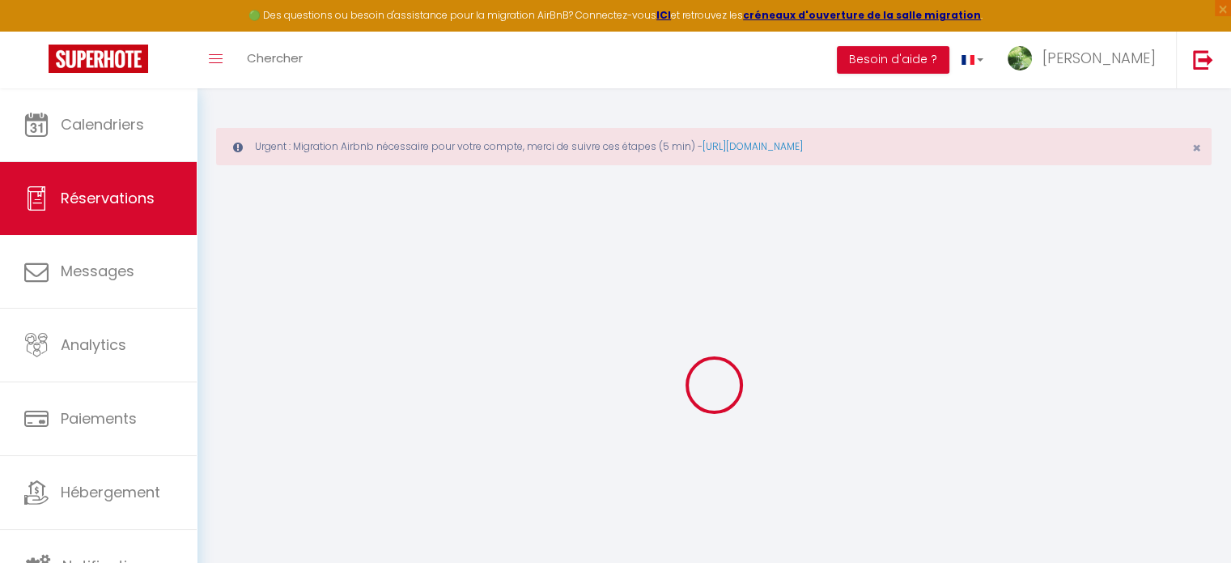
select select "not_cancelled"
